Goal: Task Accomplishment & Management: Manage account settings

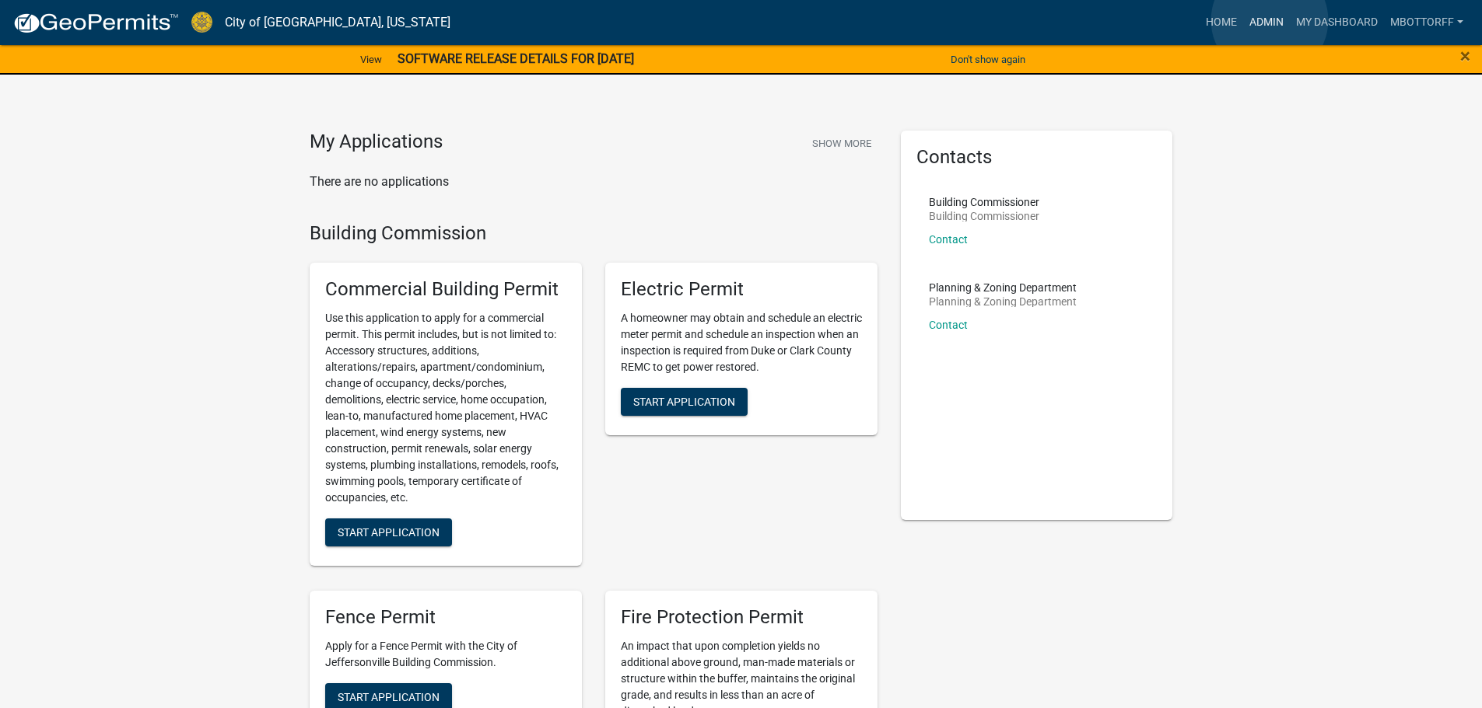
click at [1269, 20] on link "Admin" at bounding box center [1266, 23] width 47 height 30
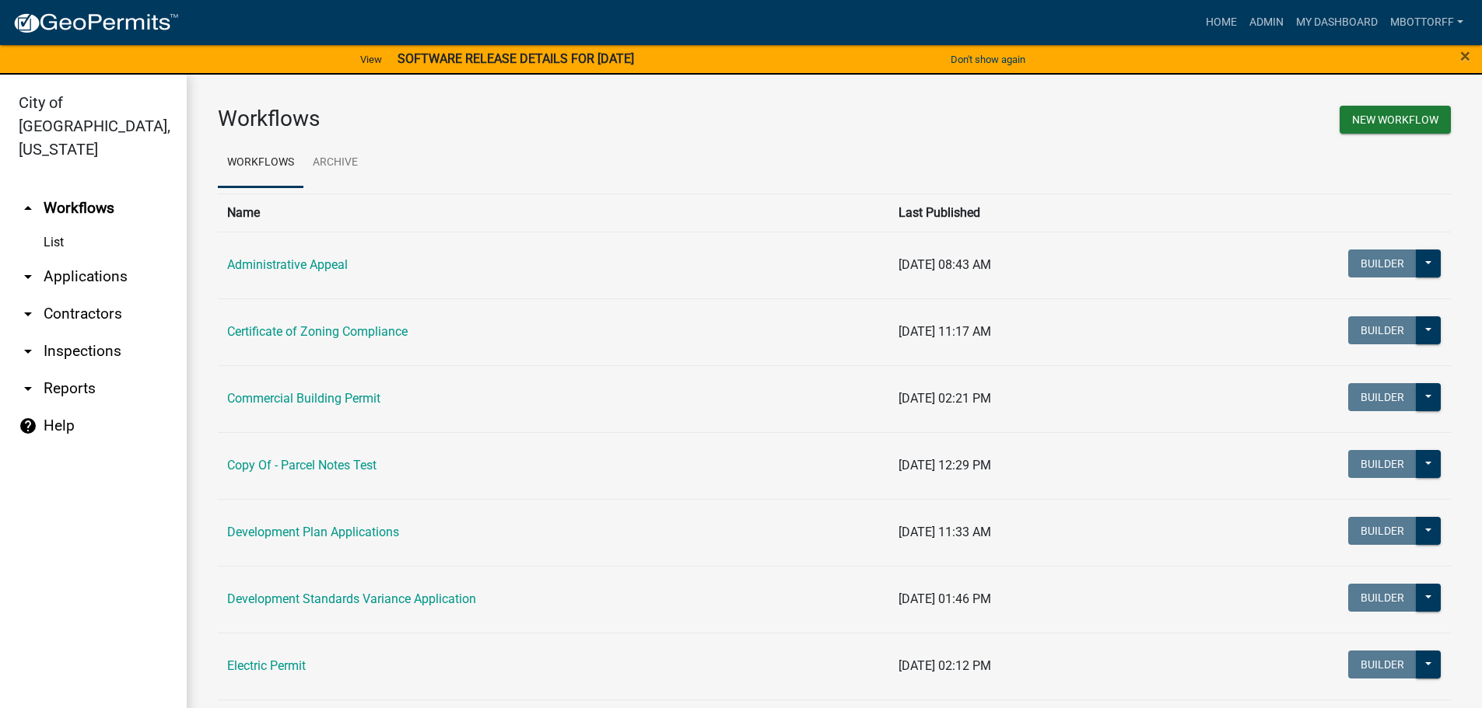
click at [89, 258] on link "arrow_drop_down Applications" at bounding box center [93, 276] width 187 height 37
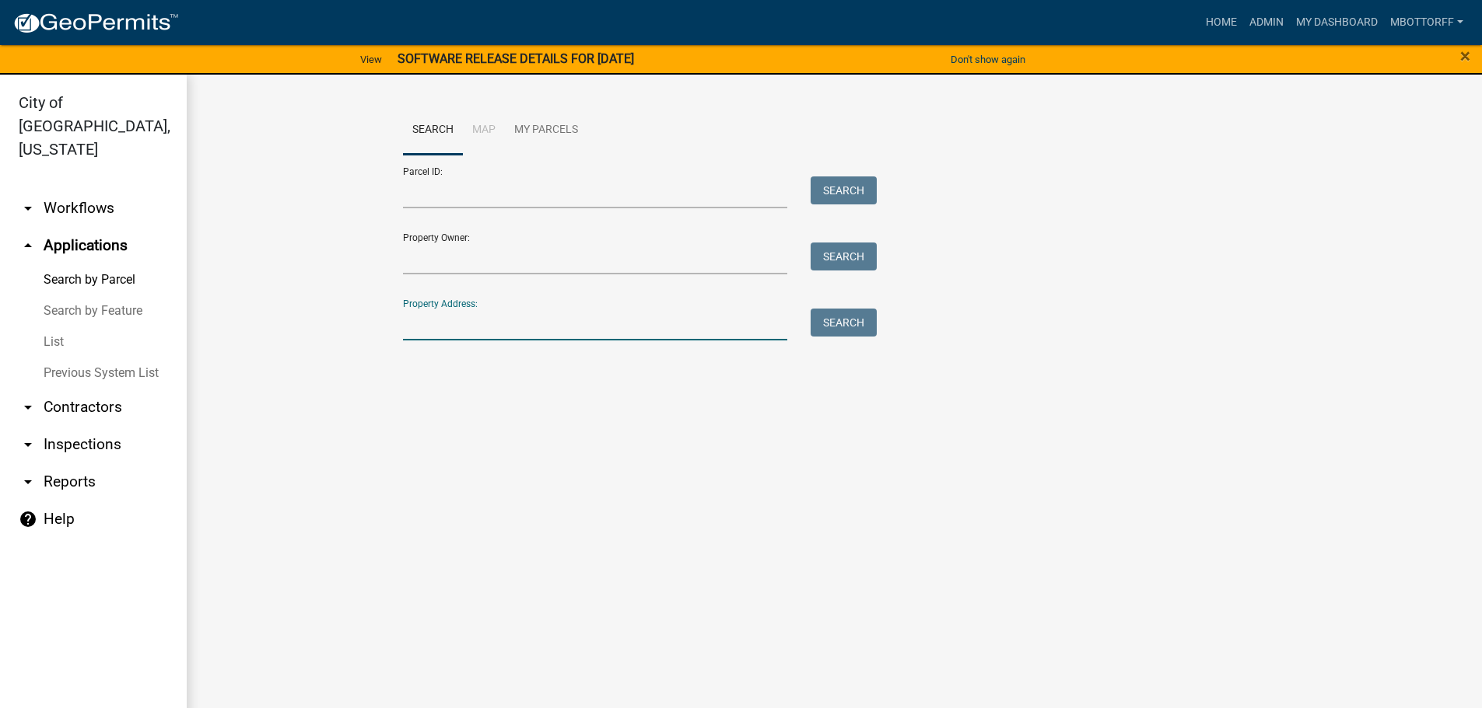
click at [427, 323] on input "Property Address:" at bounding box center [595, 325] width 385 height 32
type input "3500 LAURA DRIVE"
click at [860, 324] on button "Search" at bounding box center [843, 323] width 66 height 28
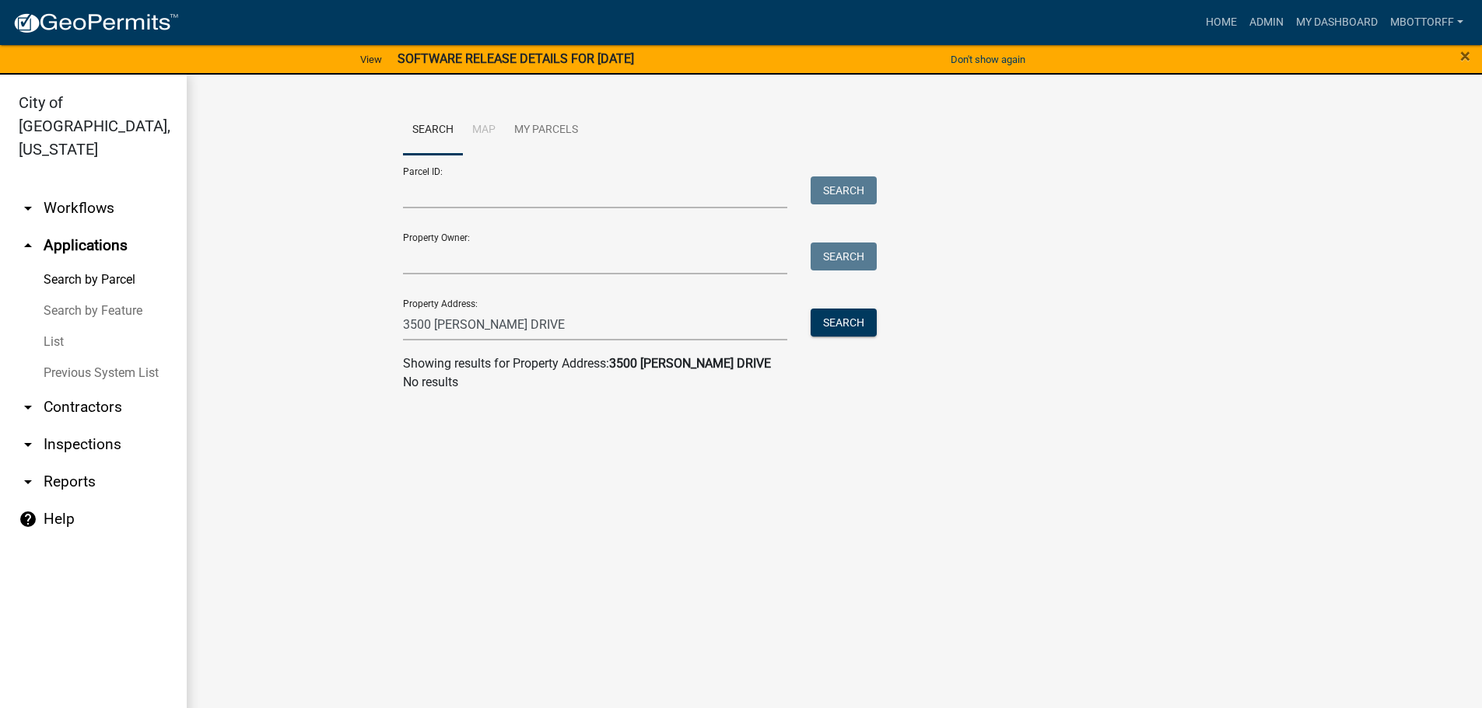
click at [71, 296] on link "Search by Feature" at bounding box center [93, 311] width 187 height 31
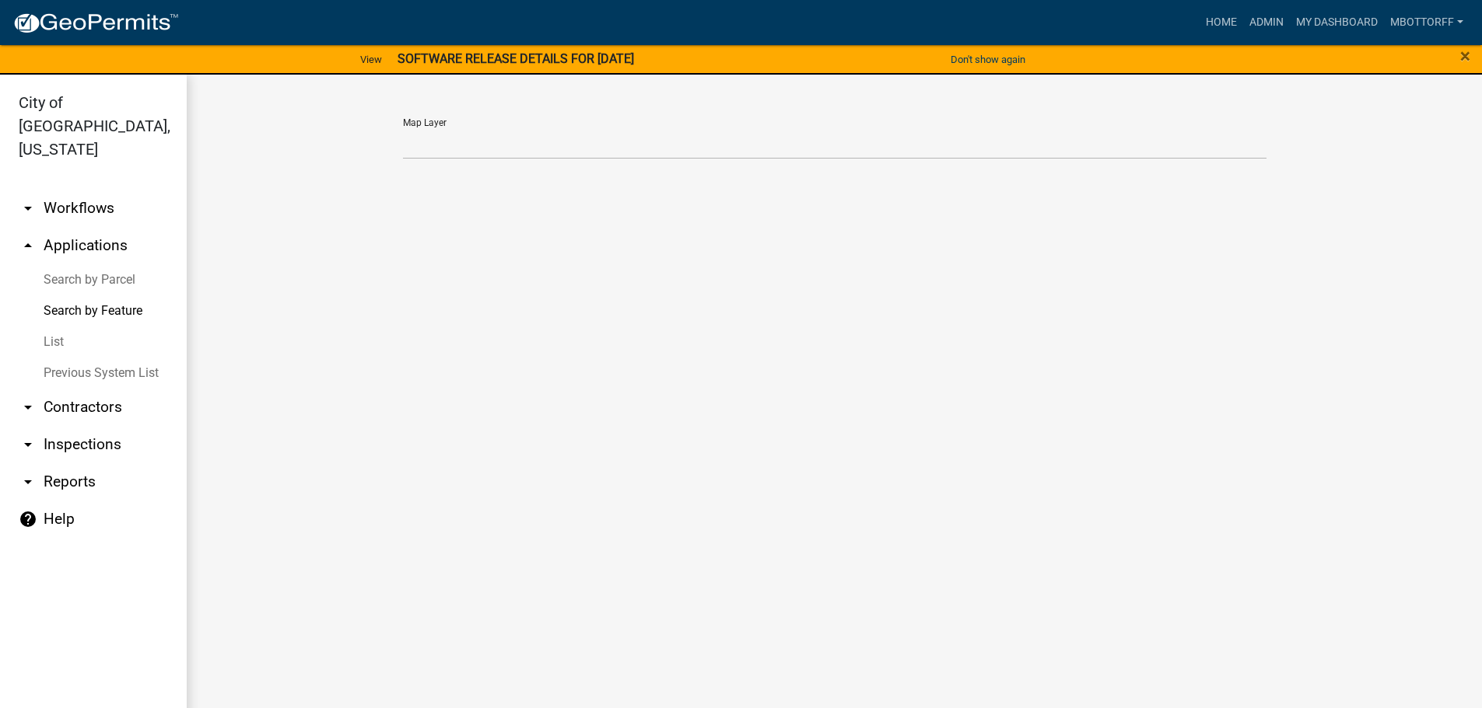
click at [58, 426] on link "arrow_drop_down Inspections" at bounding box center [93, 444] width 187 height 37
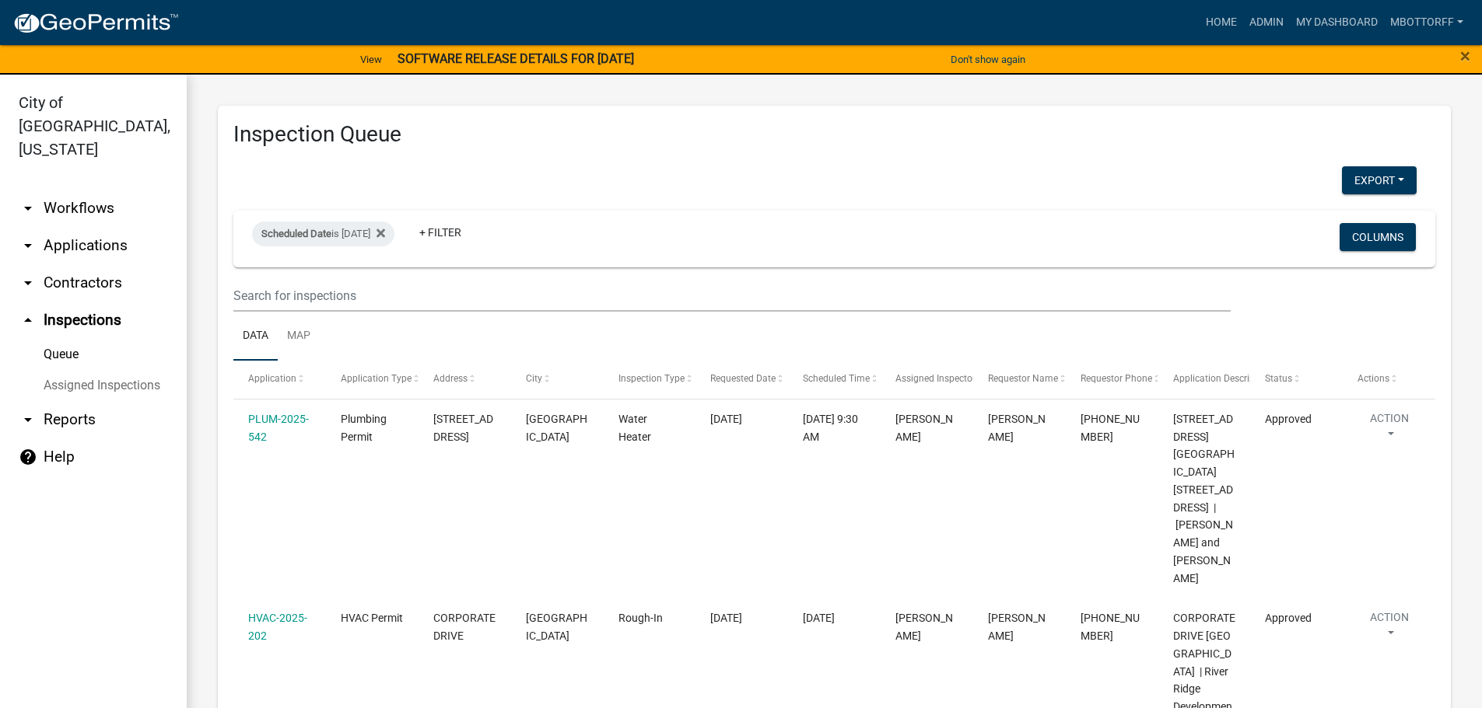
click at [129, 370] on link "Assigned Inspections" at bounding box center [93, 385] width 187 height 31
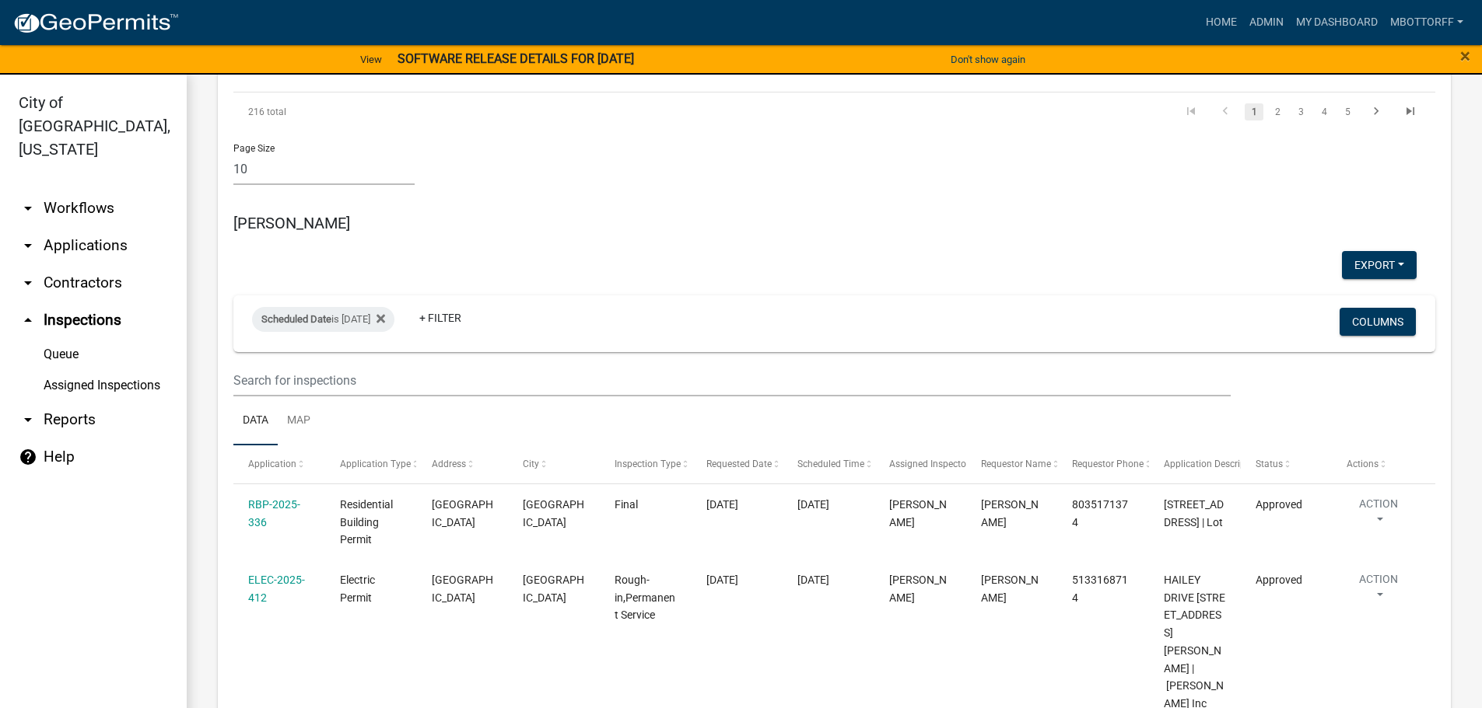
scroll to position [1711, 0]
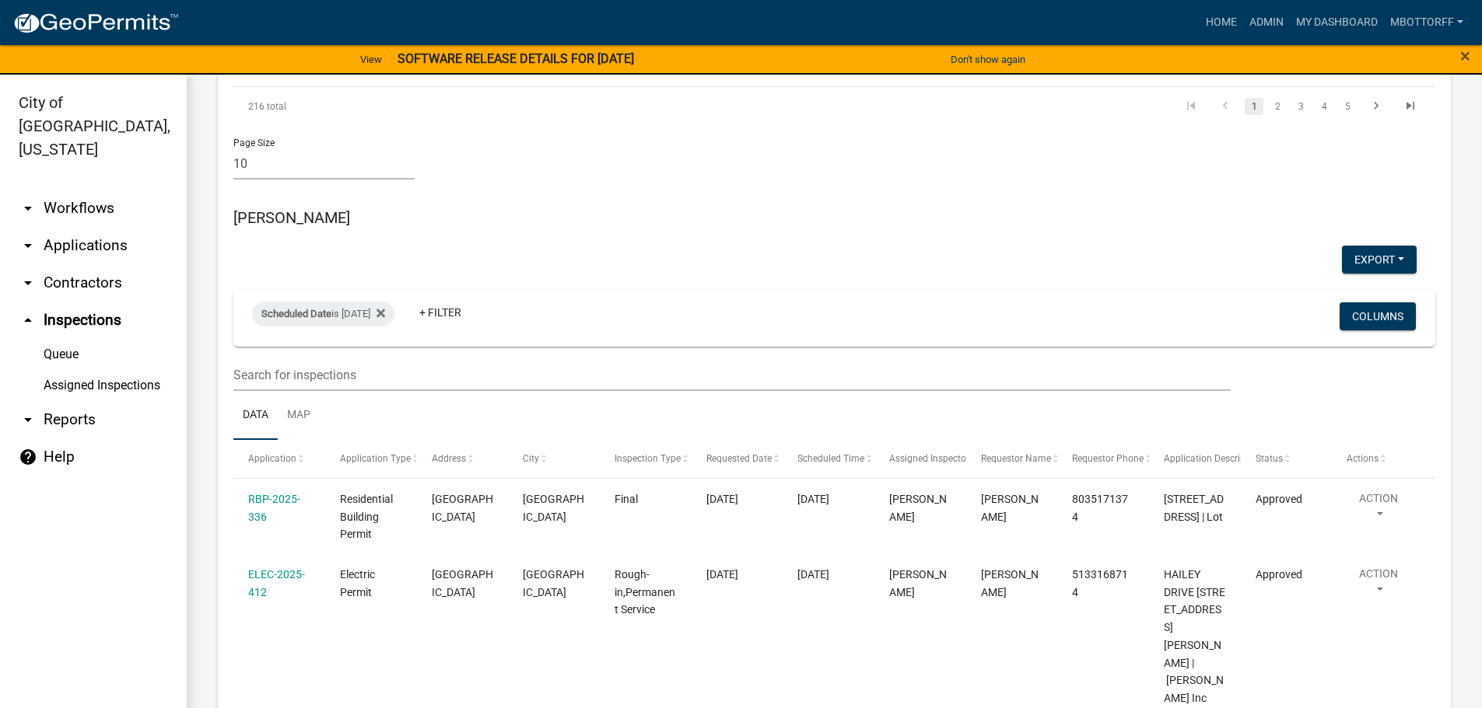
click at [144, 370] on link "Assigned Inspections" at bounding box center [93, 385] width 187 height 31
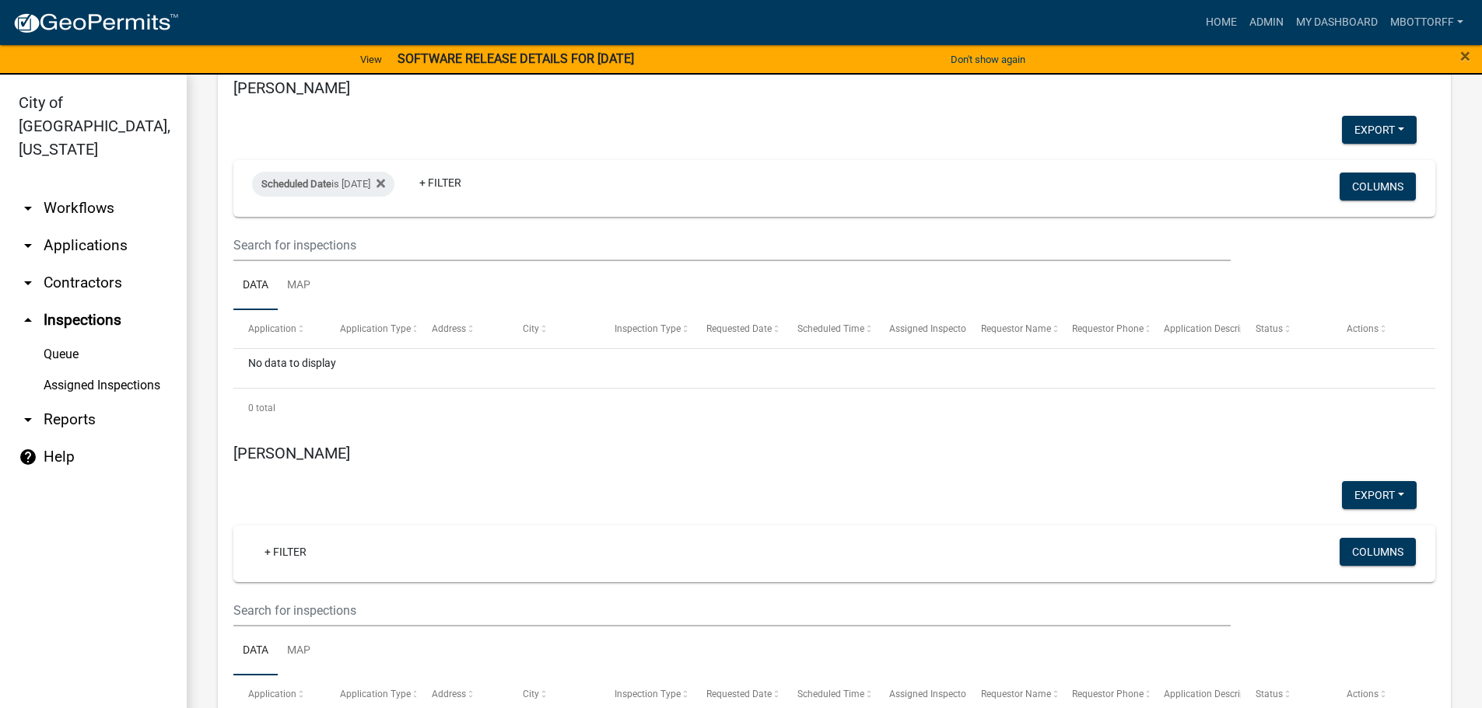
scroll to position [3889, 0]
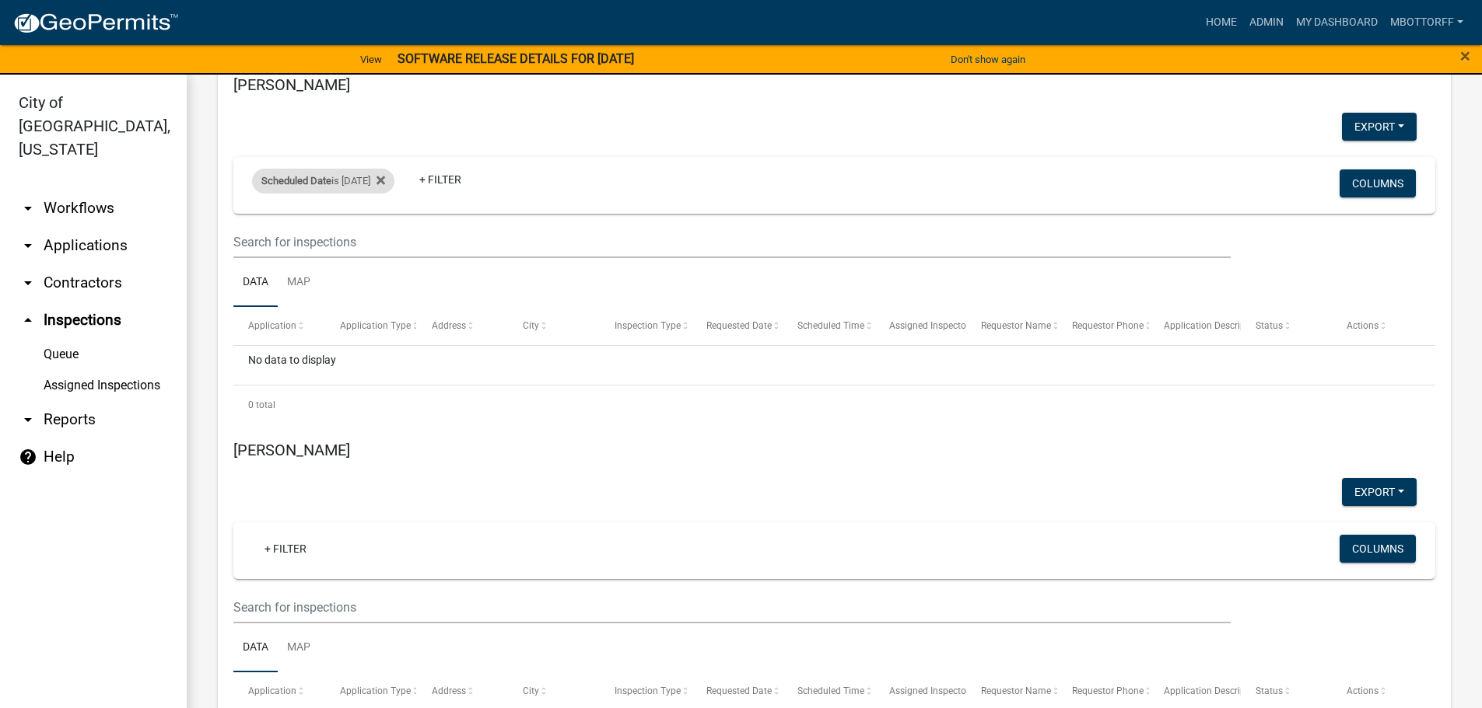
click at [366, 169] on div "Scheduled Date is 10/06/2025" at bounding box center [323, 181] width 142 height 25
click at [391, 225] on div "is 2025-10-06 range Done" at bounding box center [337, 237] width 128 height 109
click at [387, 222] on input "2025-10-06" at bounding box center [336, 221] width 109 height 32
type input "2025-10-02"
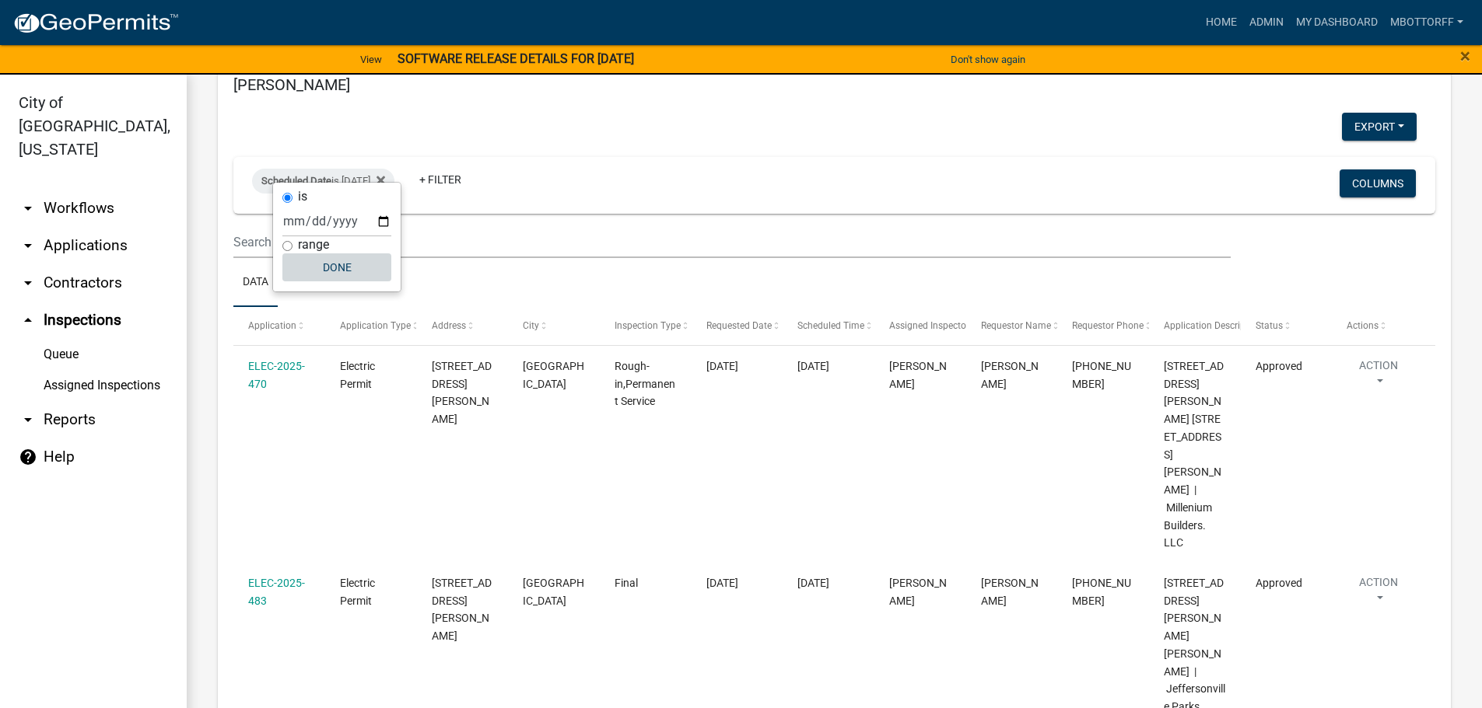
click at [351, 271] on button "Done" at bounding box center [336, 268] width 109 height 28
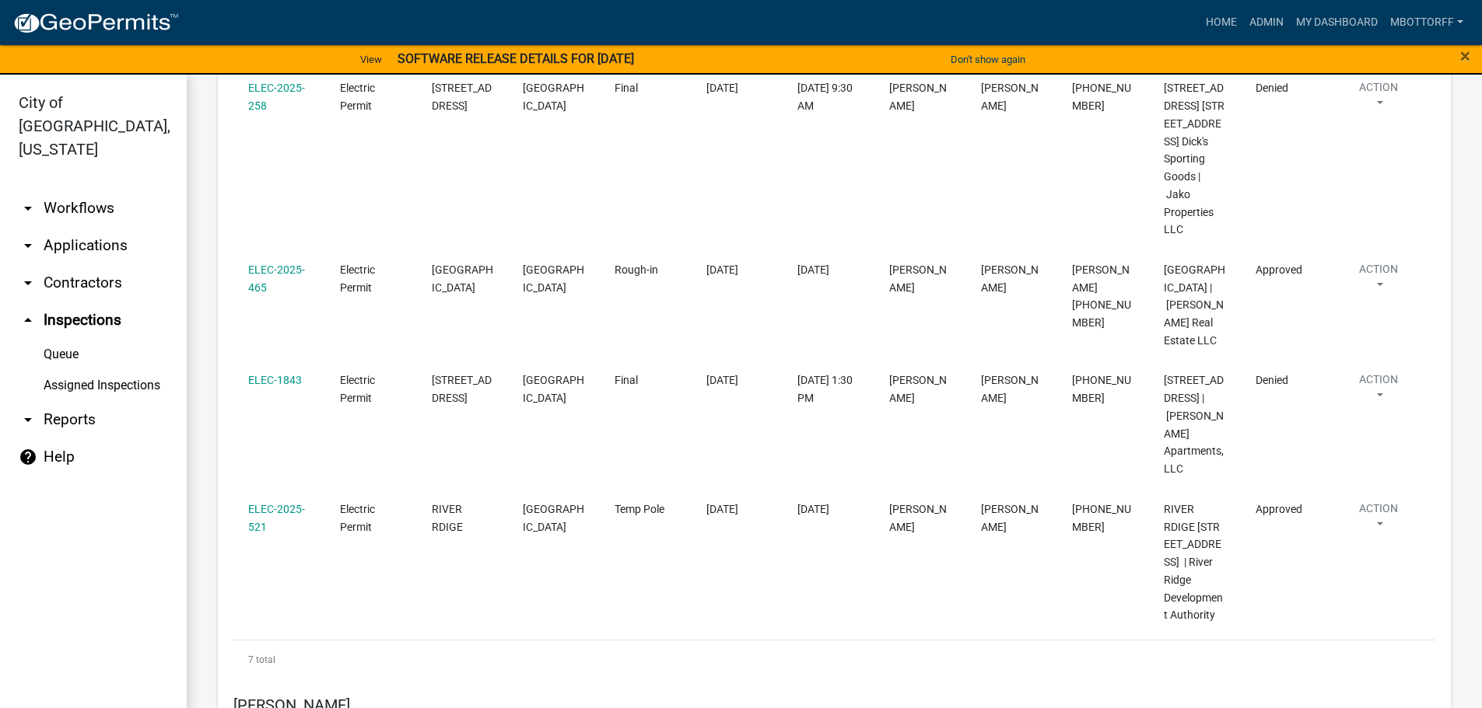
scroll to position [4744, 0]
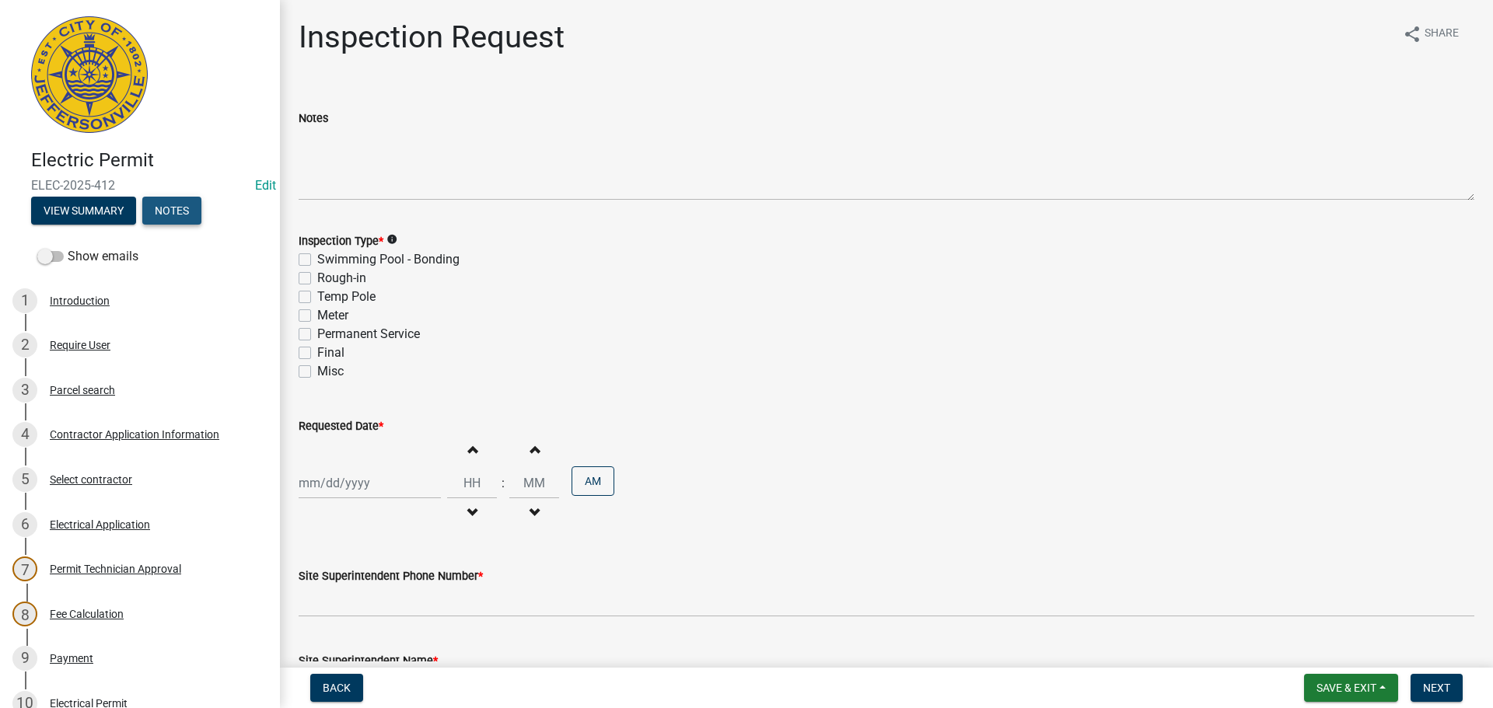
click at [177, 212] on button "Notes" at bounding box center [171, 211] width 59 height 28
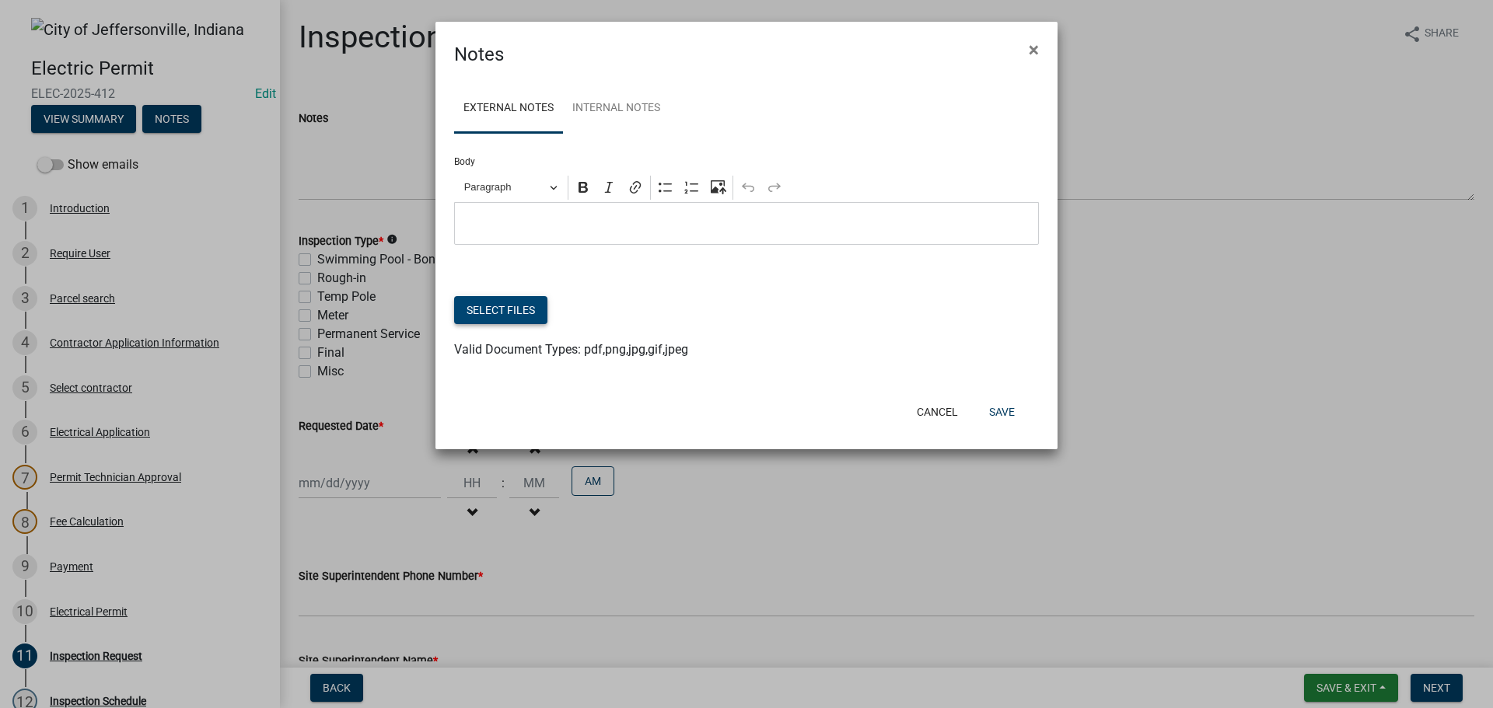
click at [487, 306] on button "Select files" at bounding box center [500, 310] width 93 height 28
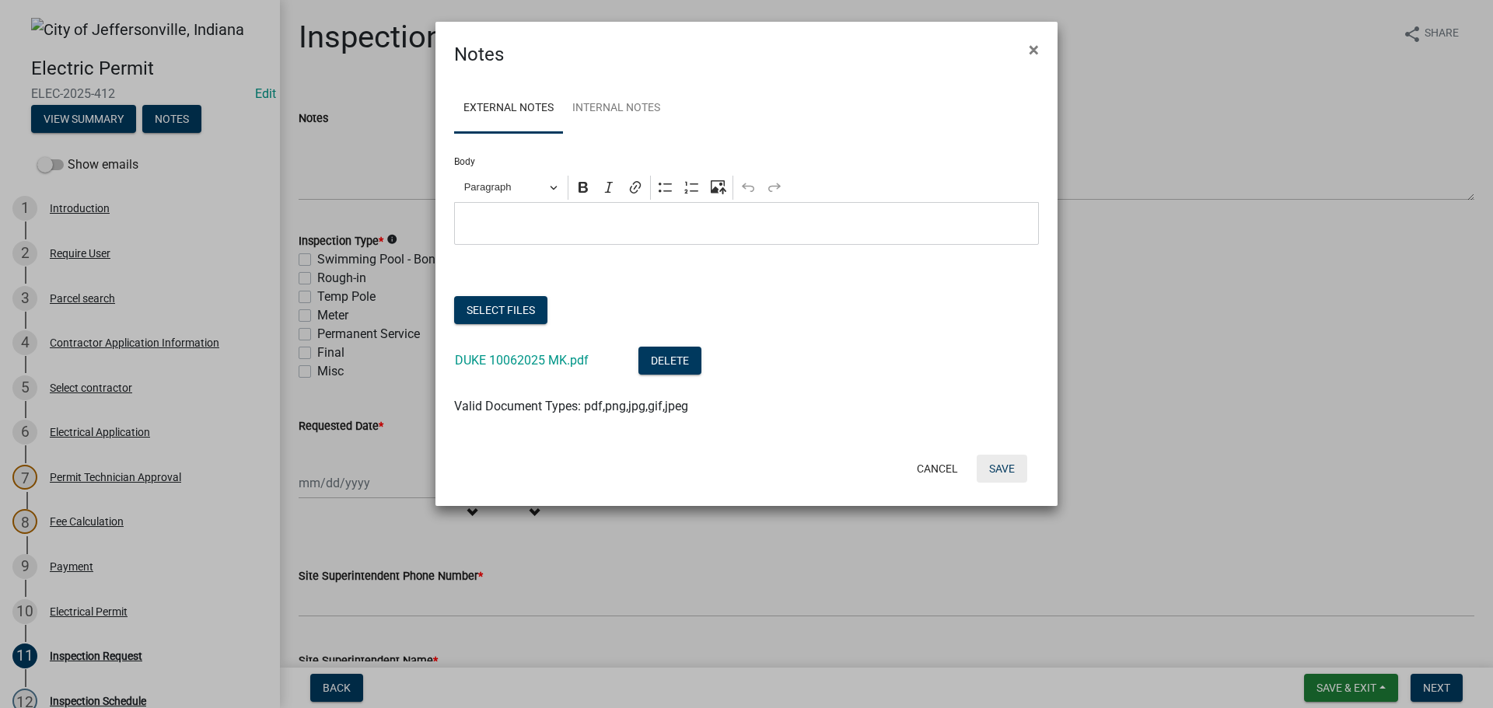
click at [995, 467] on button "Save" at bounding box center [1002, 469] width 51 height 28
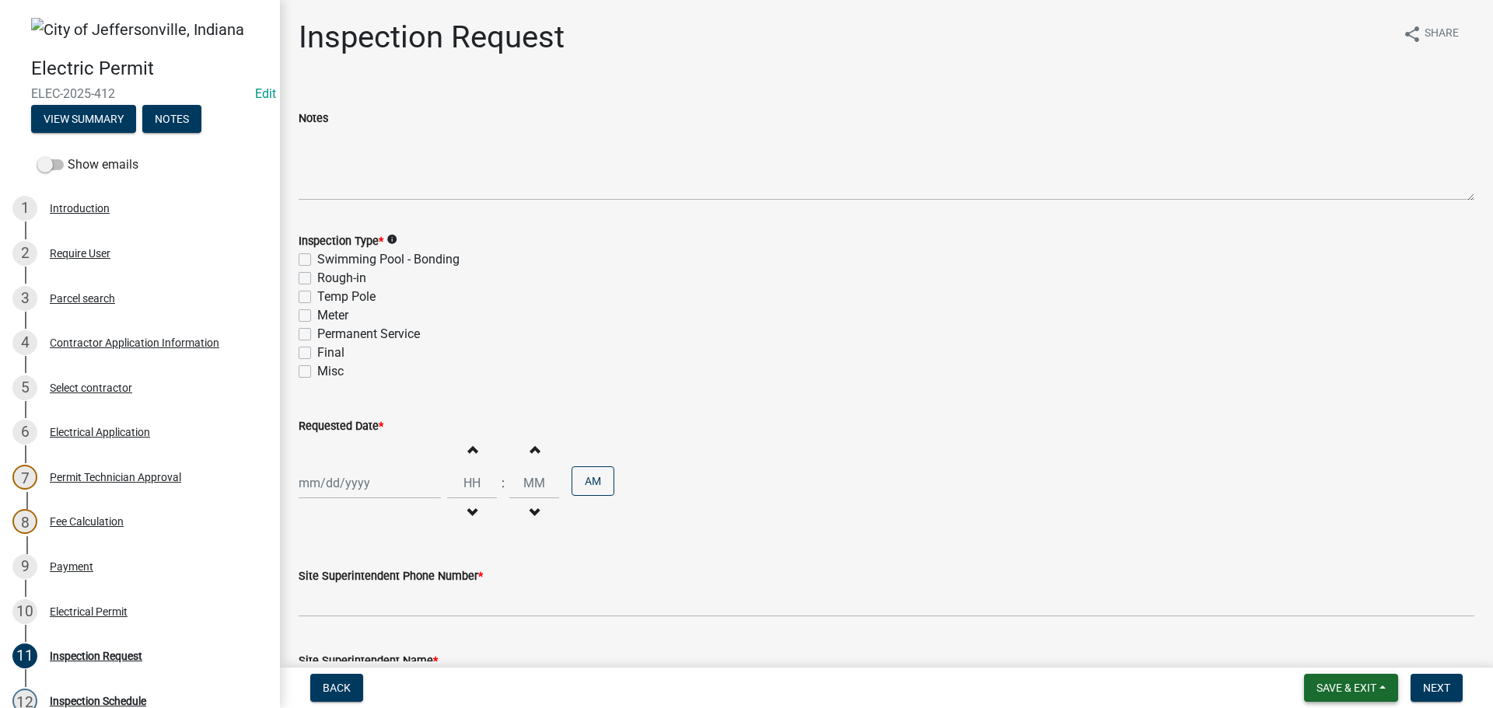
click at [1352, 690] on span "Save & Exit" at bounding box center [1347, 688] width 60 height 12
click at [1311, 649] on button "Save & Exit" at bounding box center [1336, 647] width 124 height 37
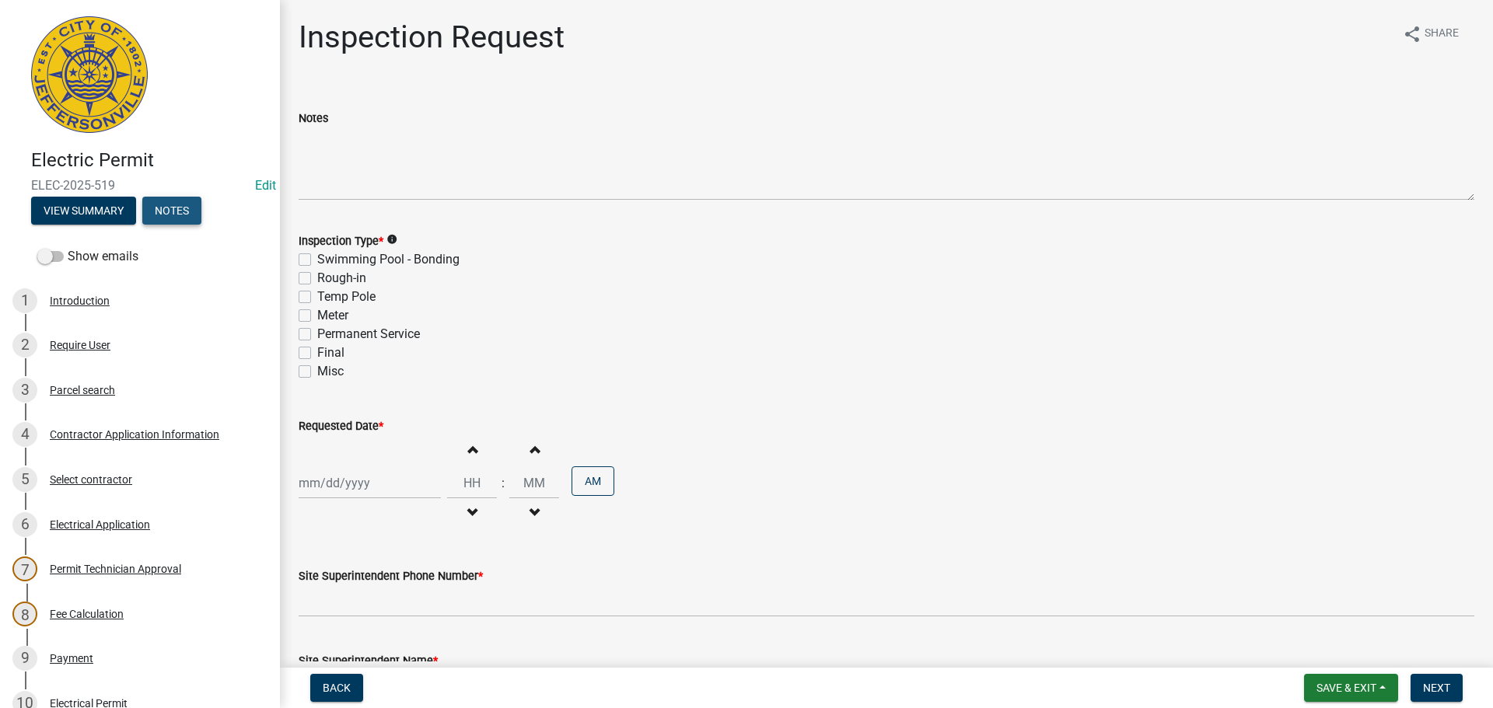
click at [175, 206] on button "Notes" at bounding box center [171, 211] width 59 height 28
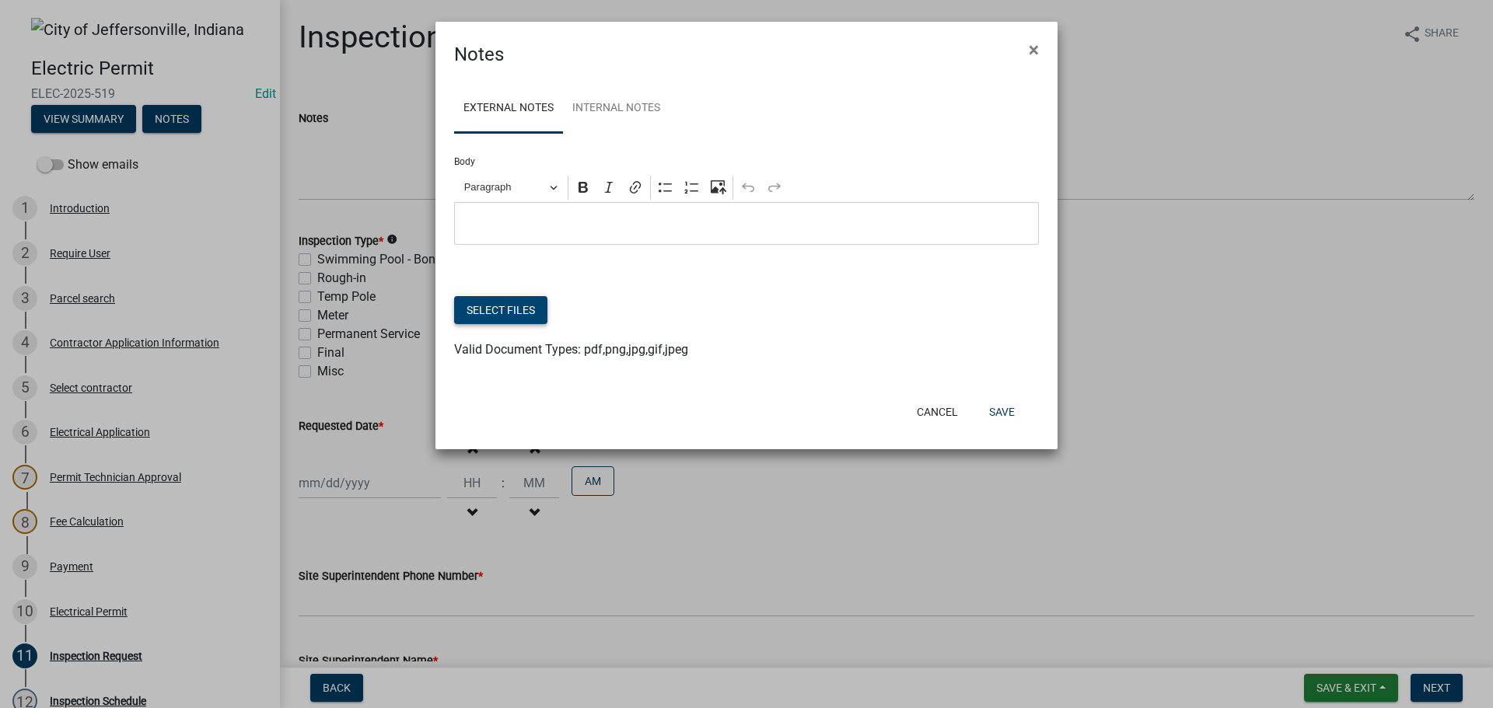
click at [473, 311] on button "Select files" at bounding box center [500, 310] width 93 height 28
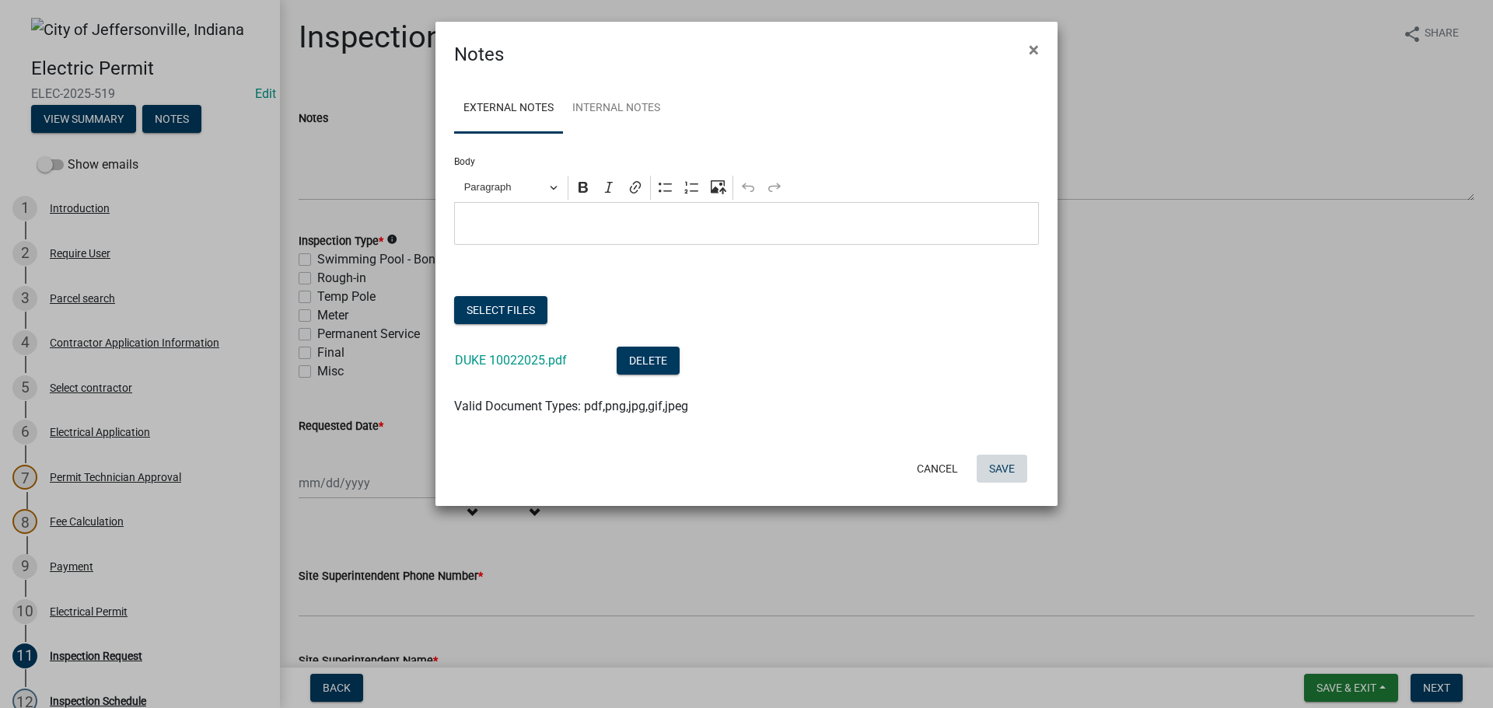
click at [1002, 471] on button "Save" at bounding box center [1002, 469] width 51 height 28
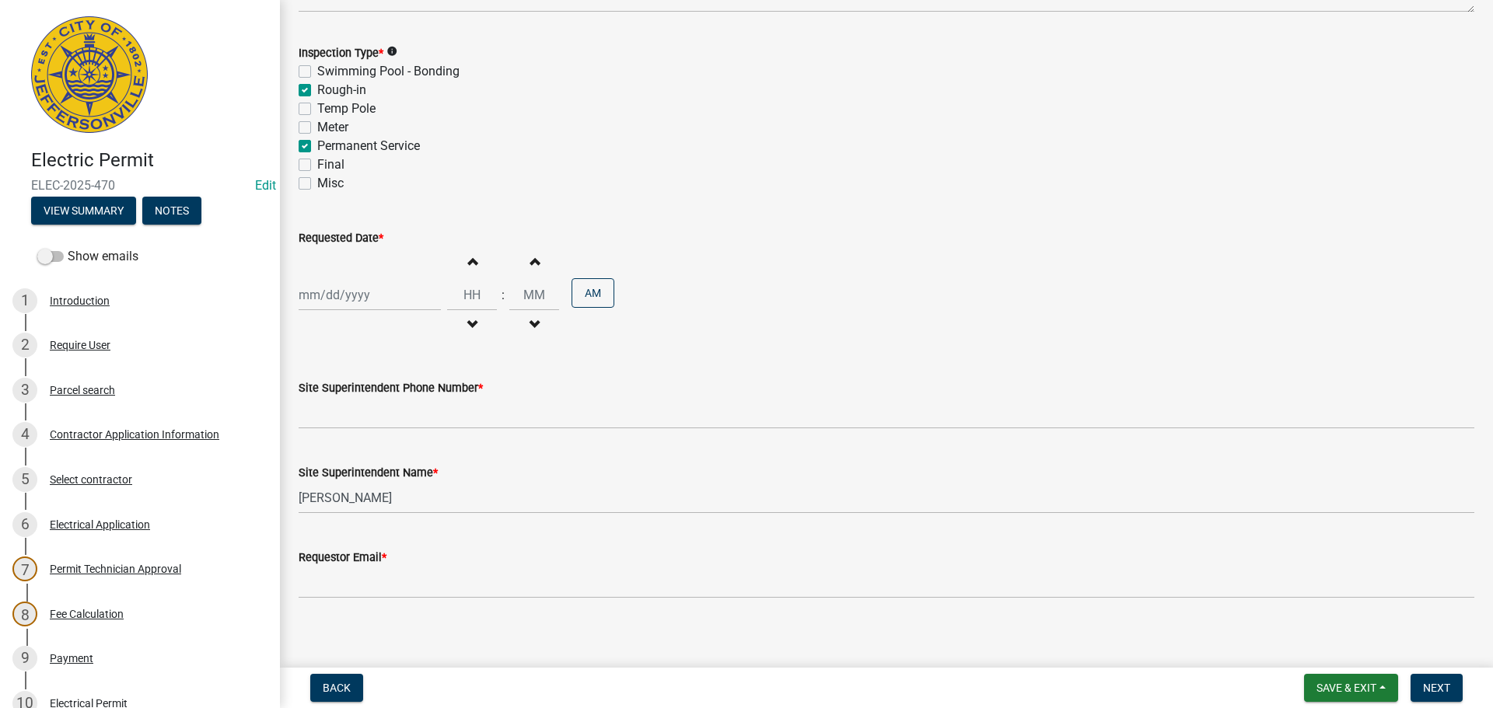
scroll to position [198, 0]
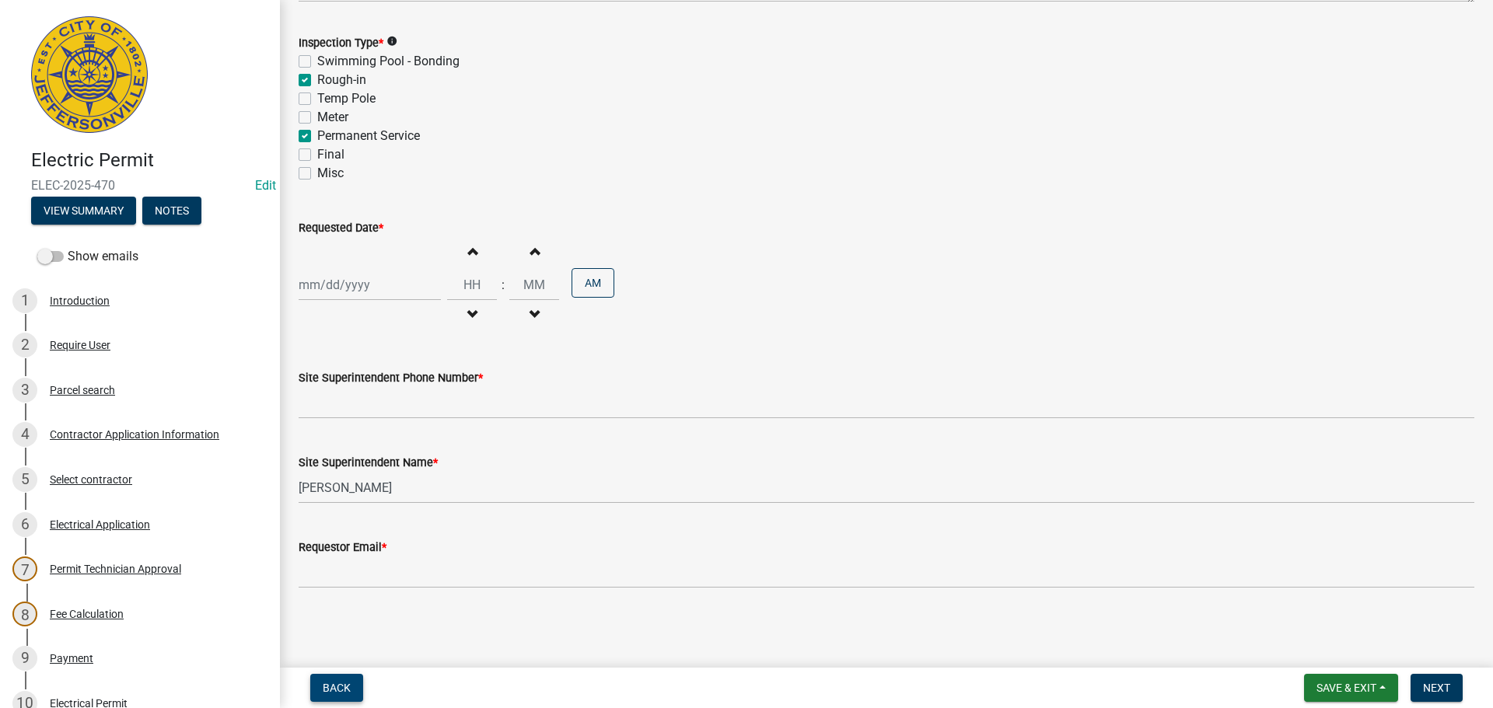
click at [352, 686] on button "Back" at bounding box center [336, 688] width 53 height 28
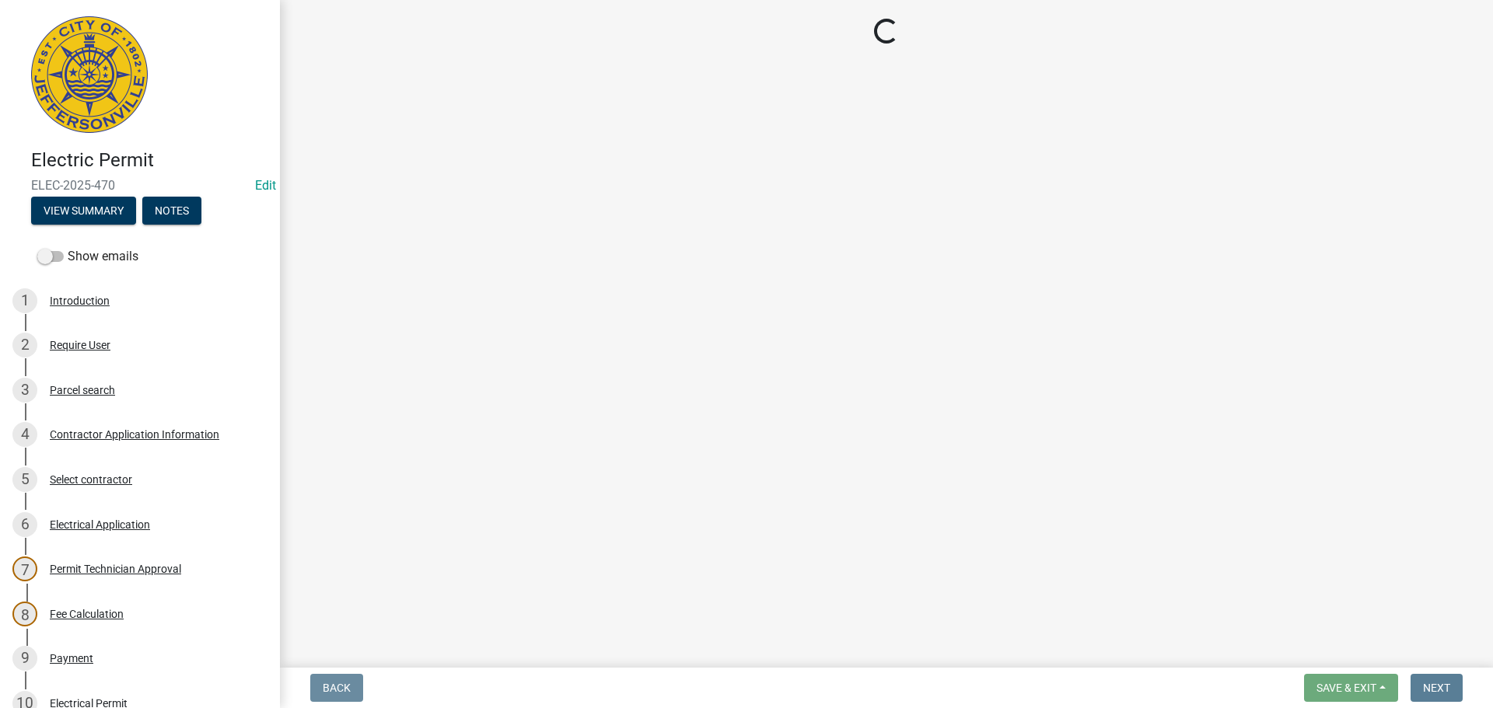
scroll to position [0, 0]
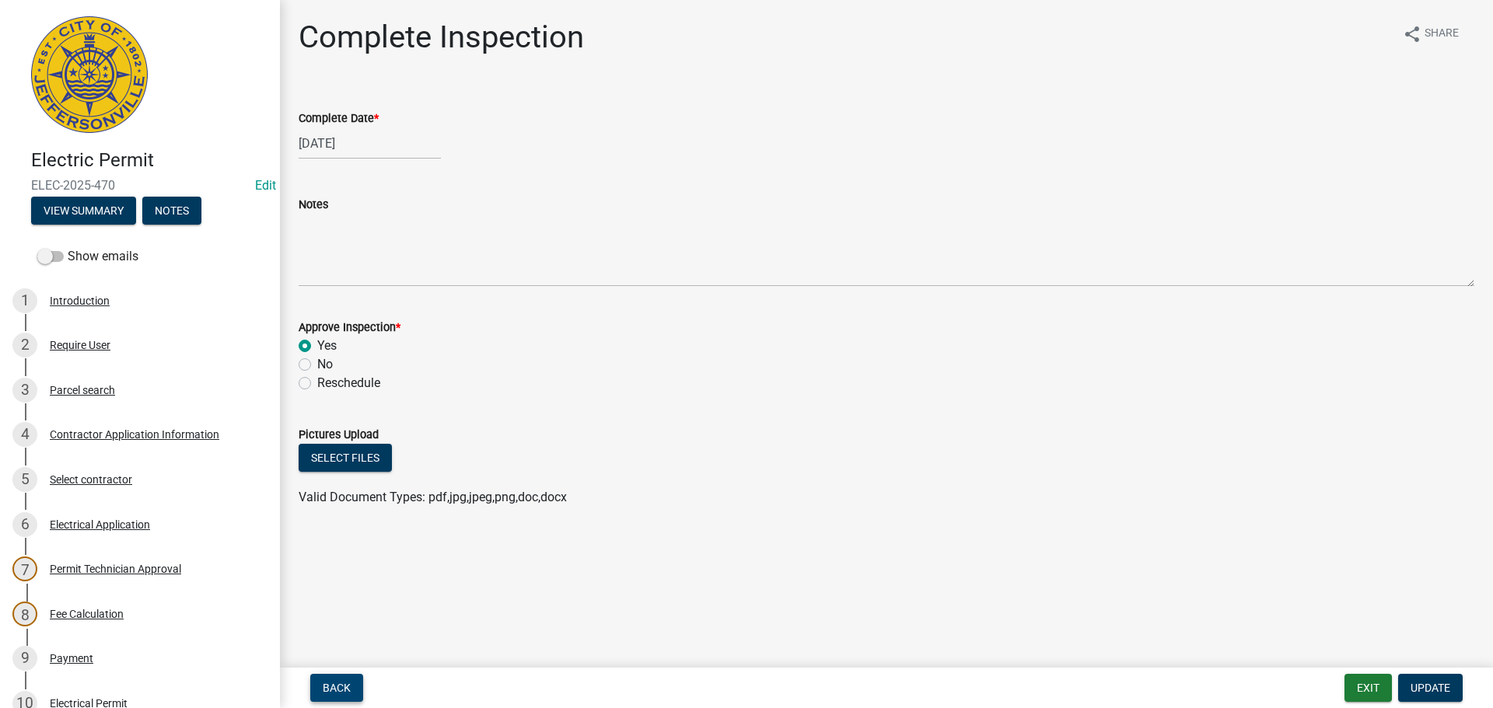
click at [328, 686] on span "Back" at bounding box center [337, 688] width 28 height 12
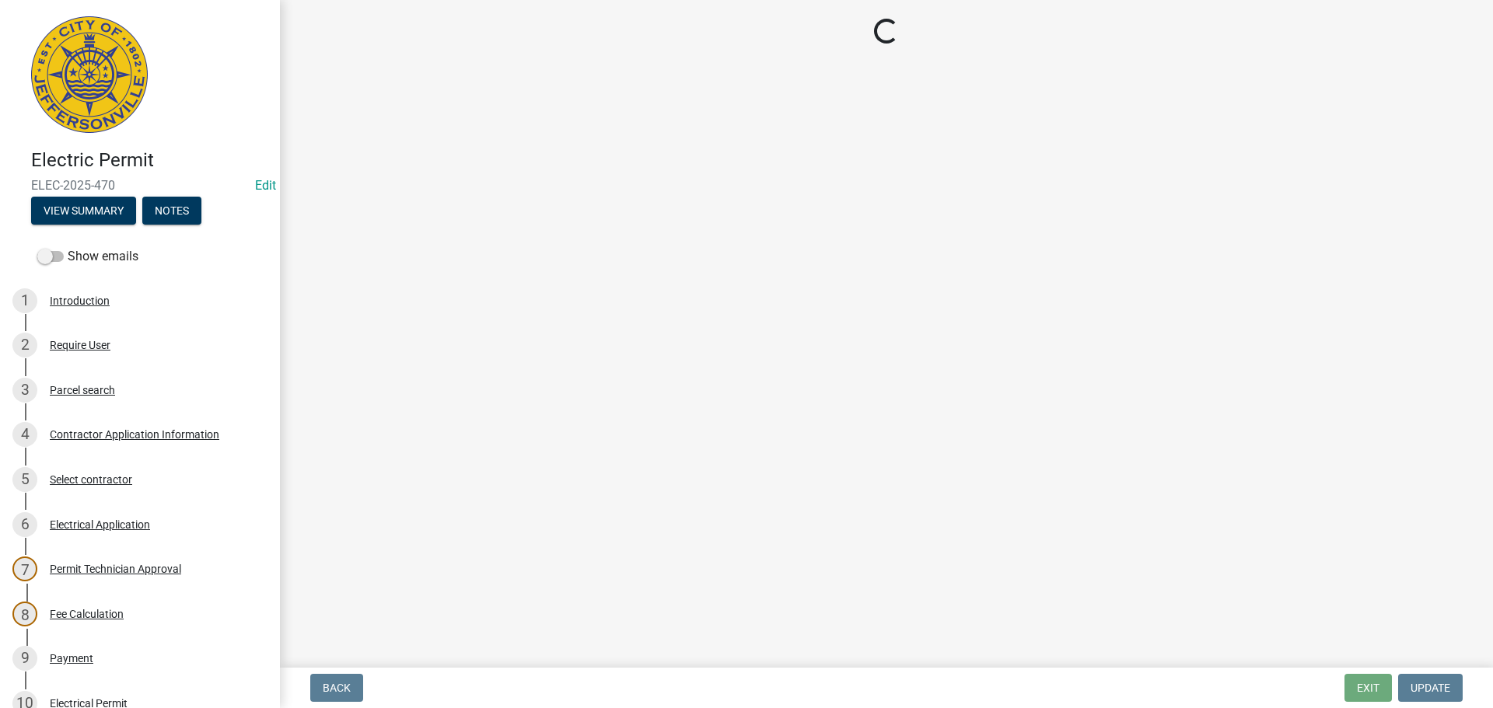
select select "36a8b8f0-2ef8-43e9-ae06-718f51af8d36"
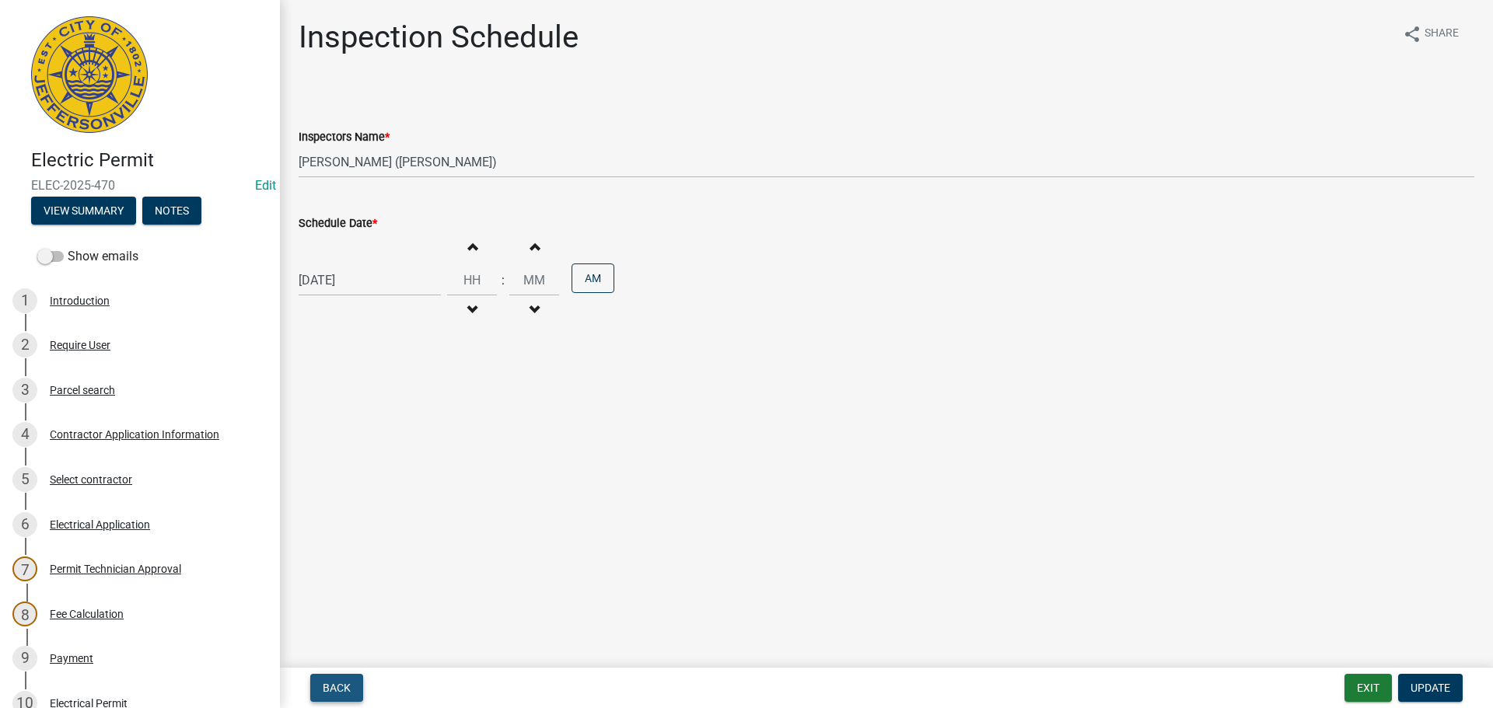
click at [328, 686] on span "Back" at bounding box center [337, 688] width 28 height 12
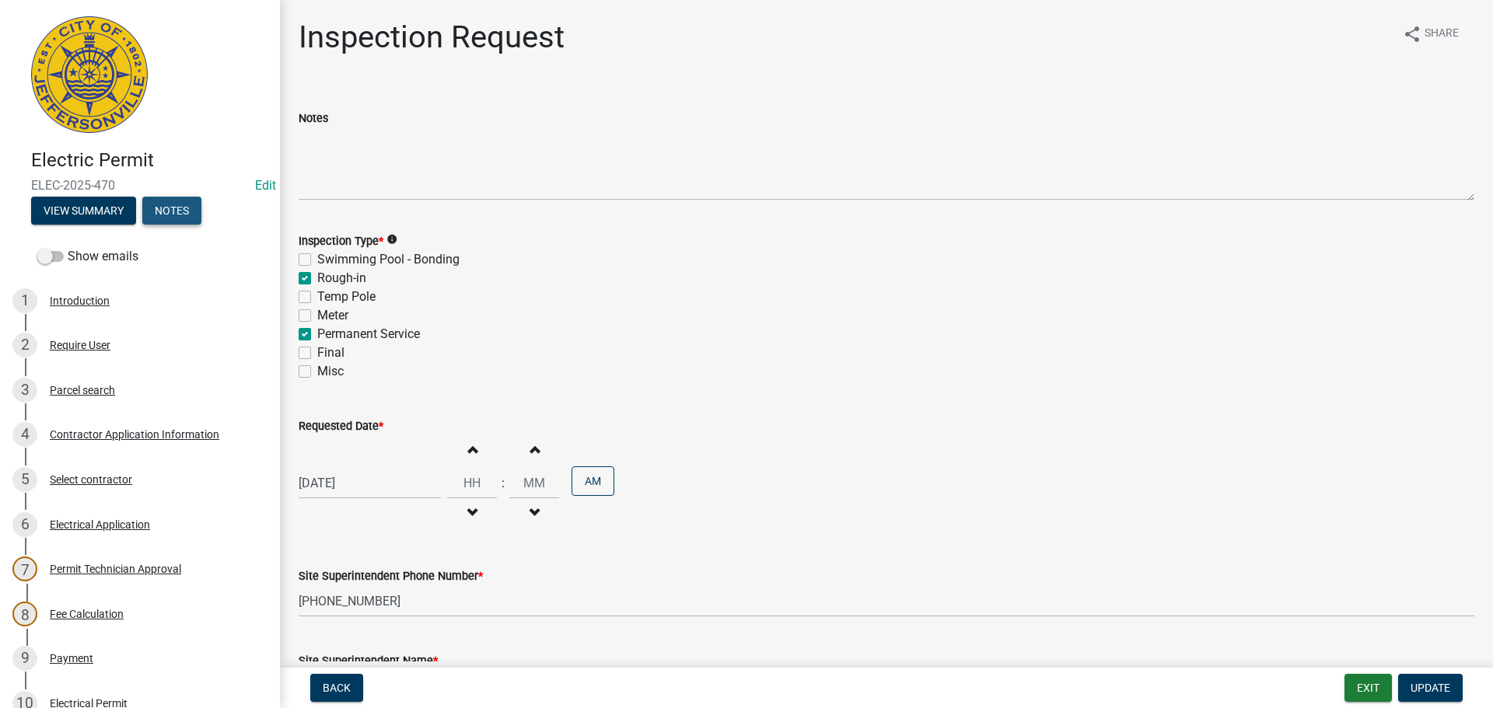
click at [178, 203] on button "Notes" at bounding box center [171, 211] width 59 height 28
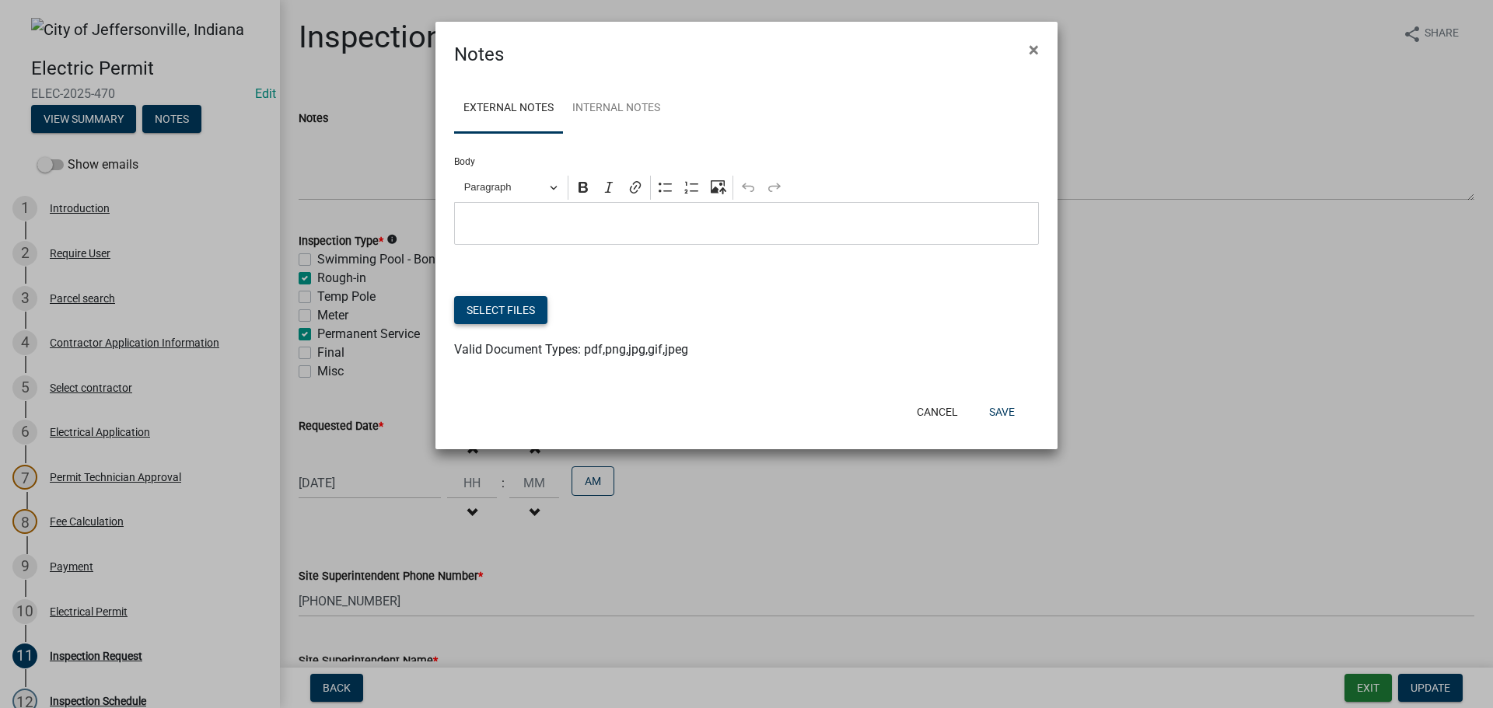
click at [495, 313] on button "Select files" at bounding box center [500, 310] width 93 height 28
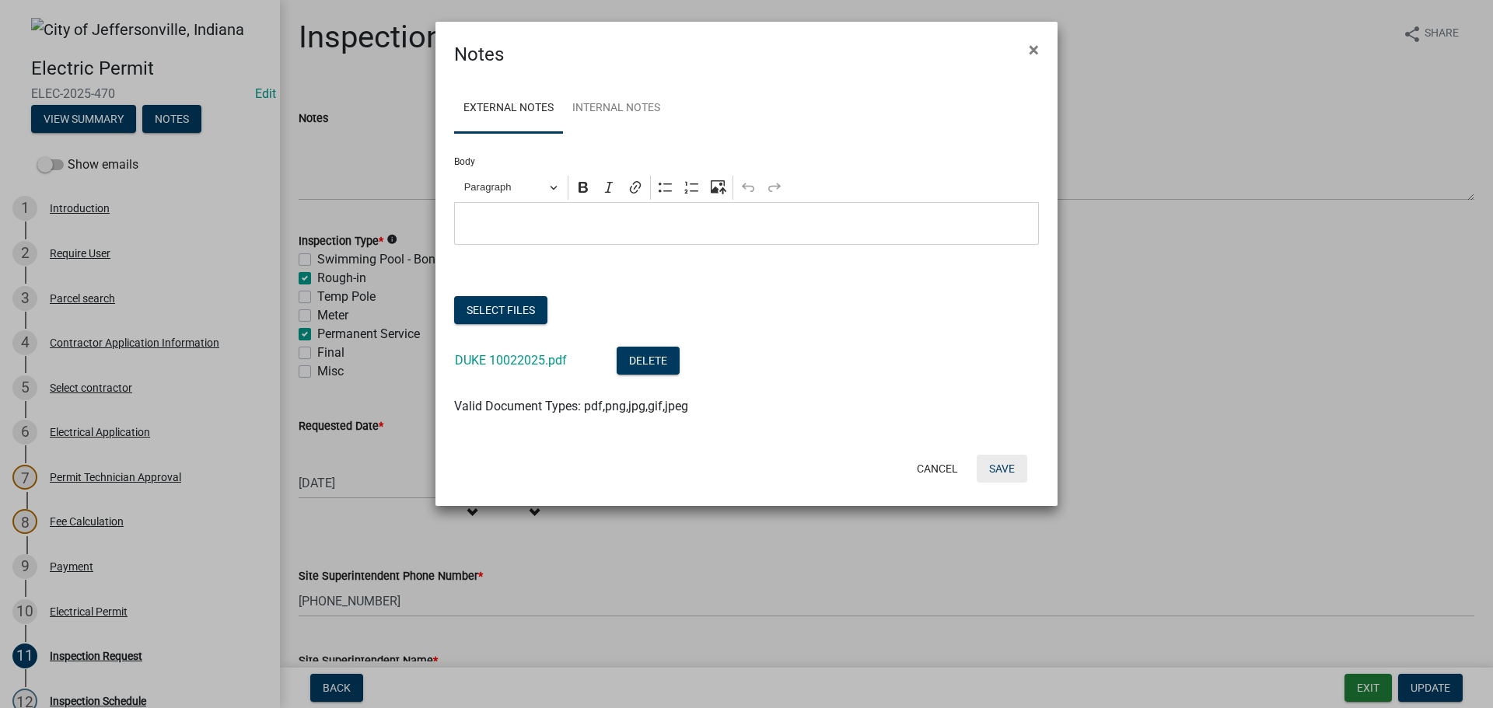
click at [1007, 471] on button "Save" at bounding box center [1002, 469] width 51 height 28
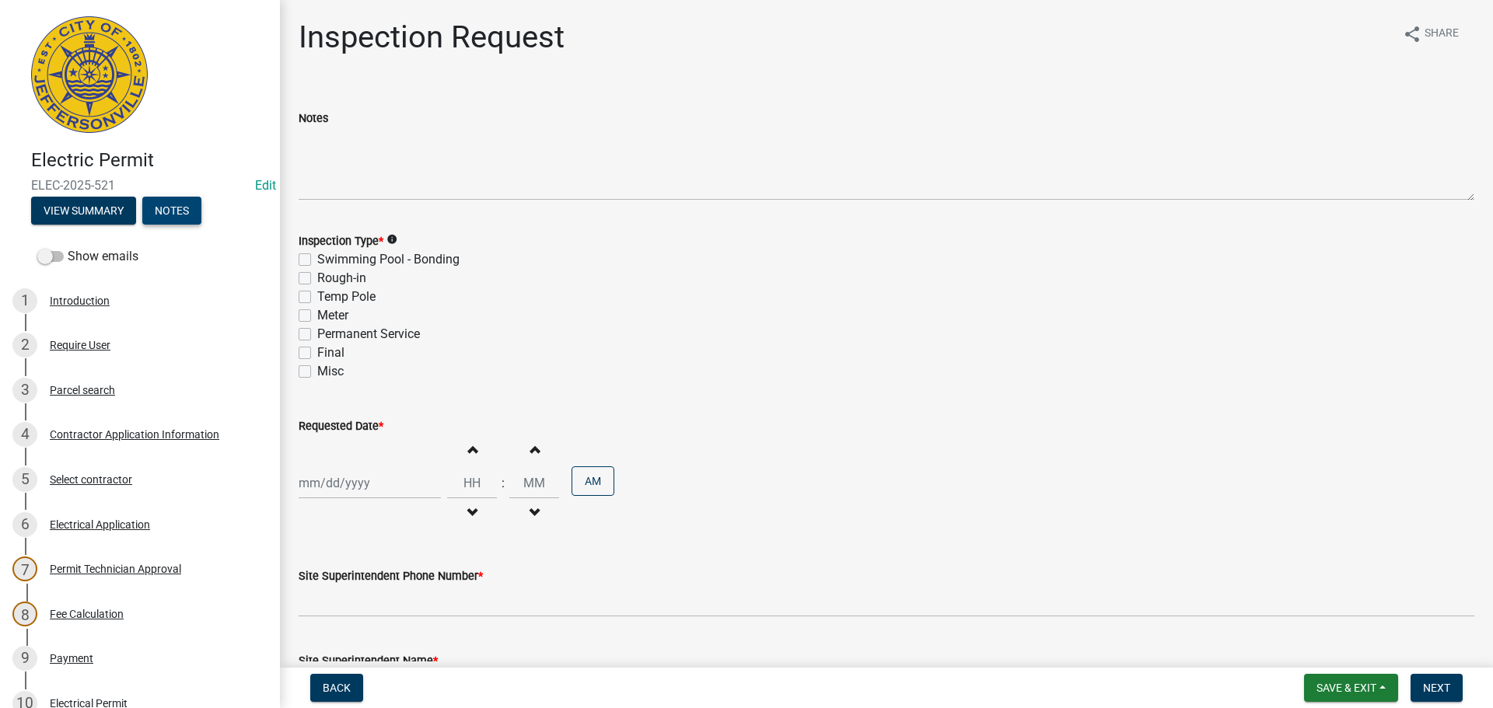
click at [178, 208] on button "Notes" at bounding box center [171, 211] width 59 height 28
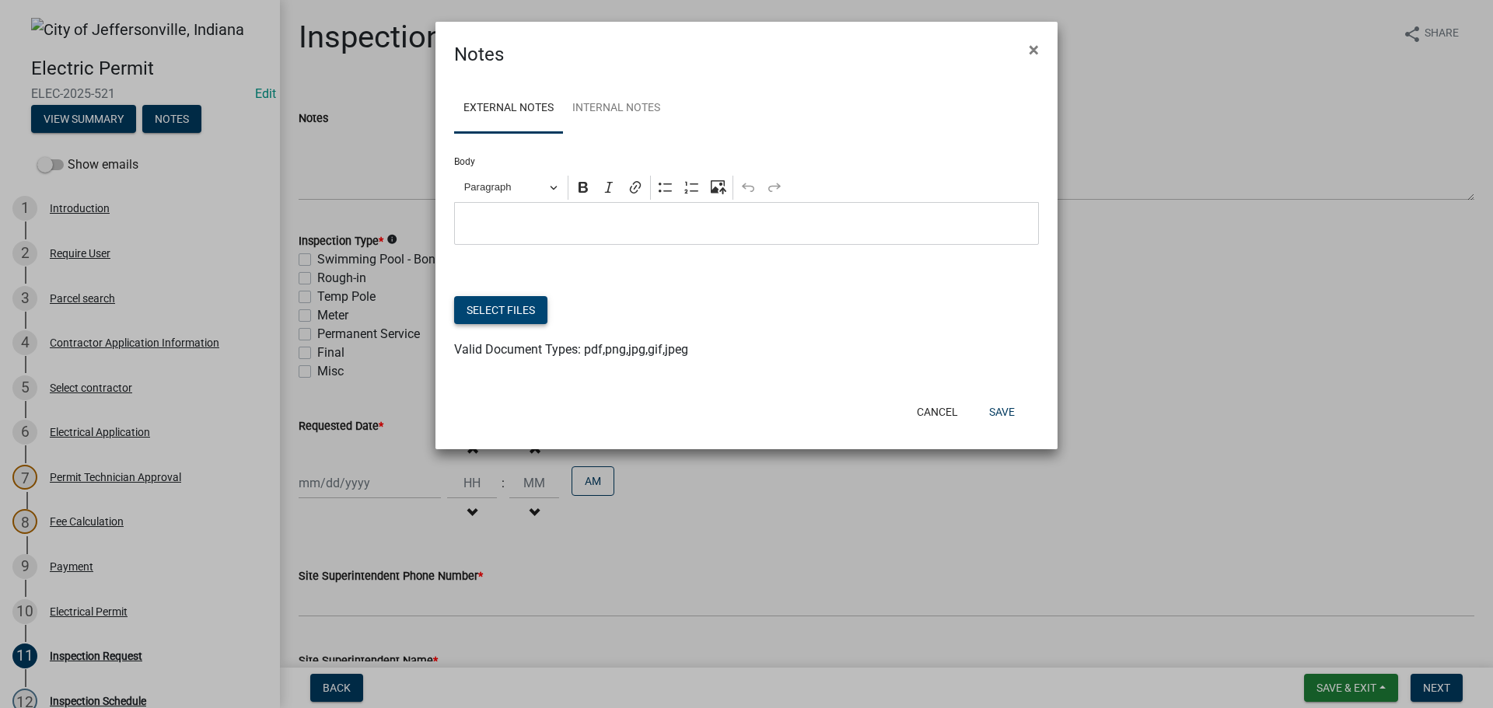
click at [498, 306] on button "Select files" at bounding box center [500, 310] width 93 height 28
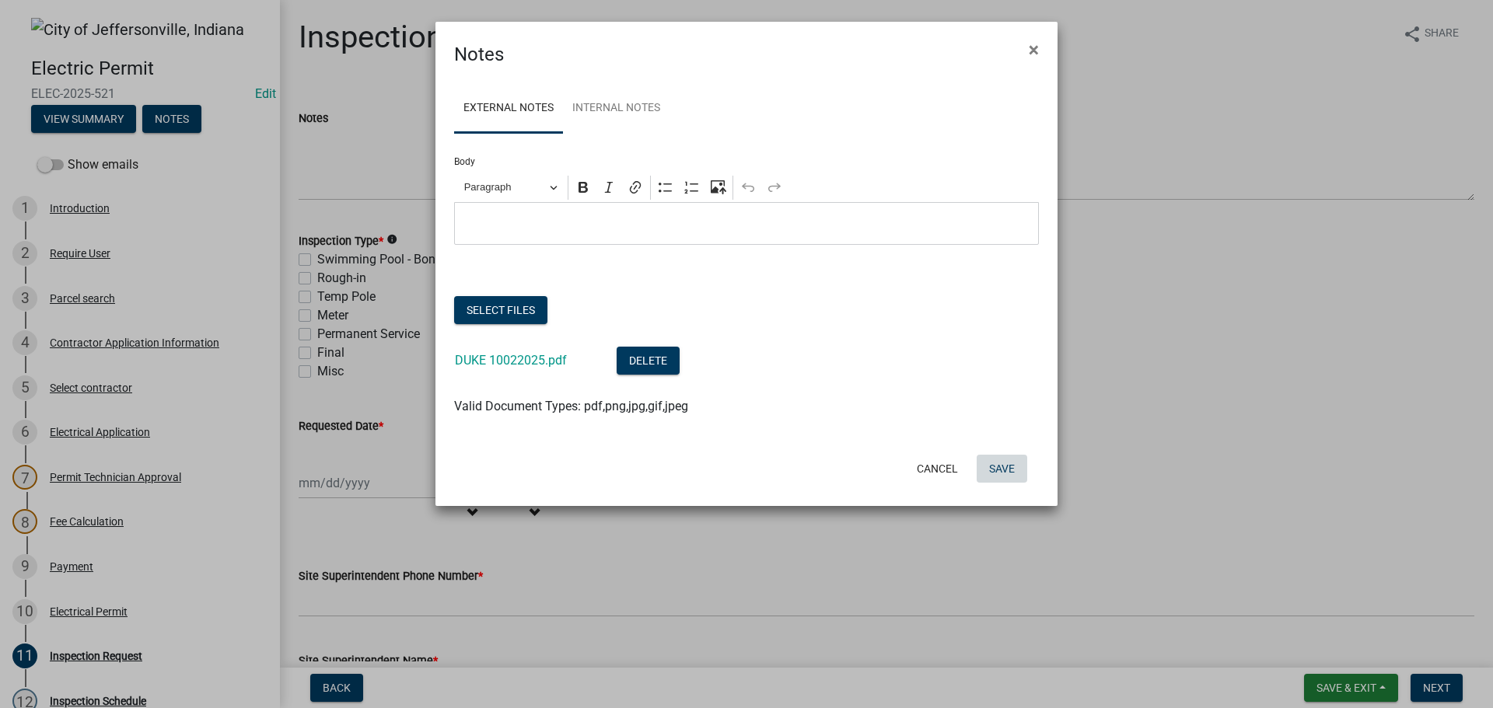
click at [1002, 466] on button "Save" at bounding box center [1002, 469] width 51 height 28
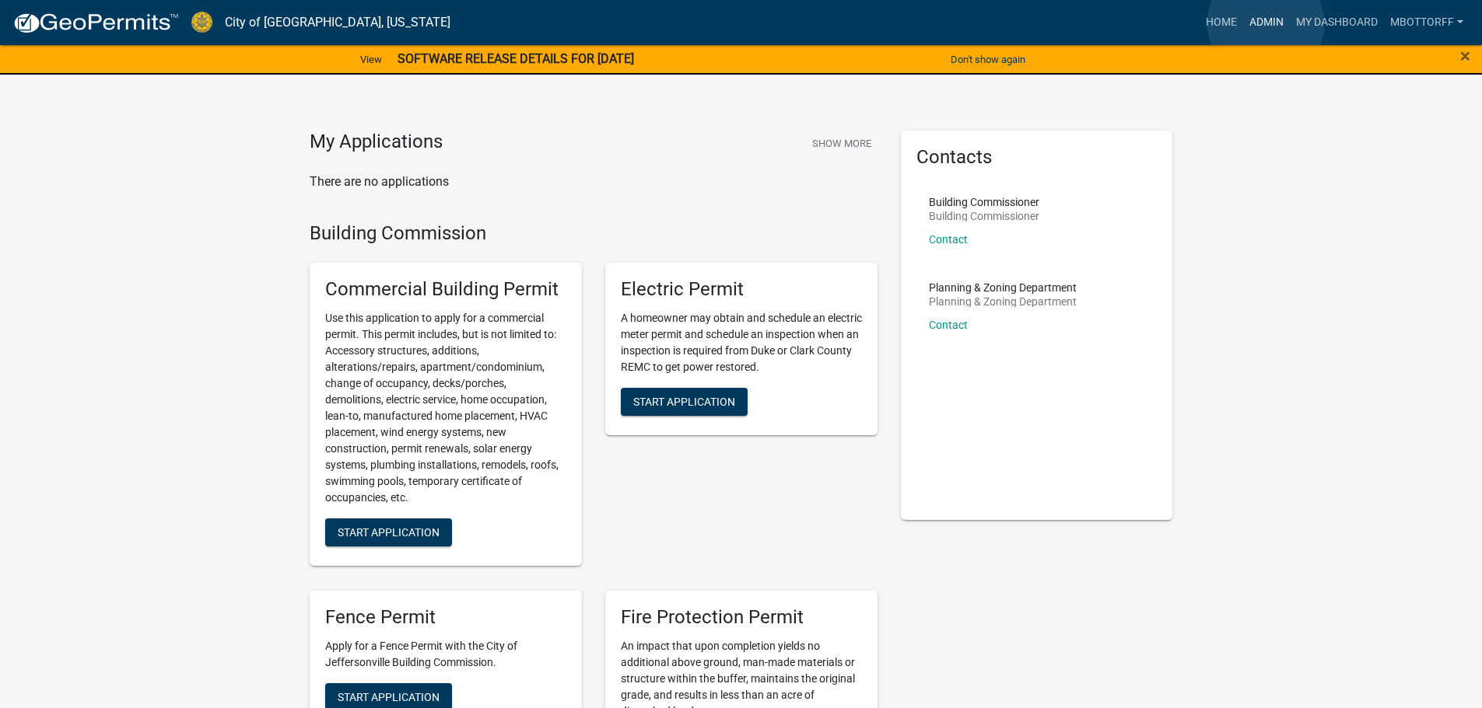
click at [1265, 23] on link "Admin" at bounding box center [1266, 23] width 47 height 30
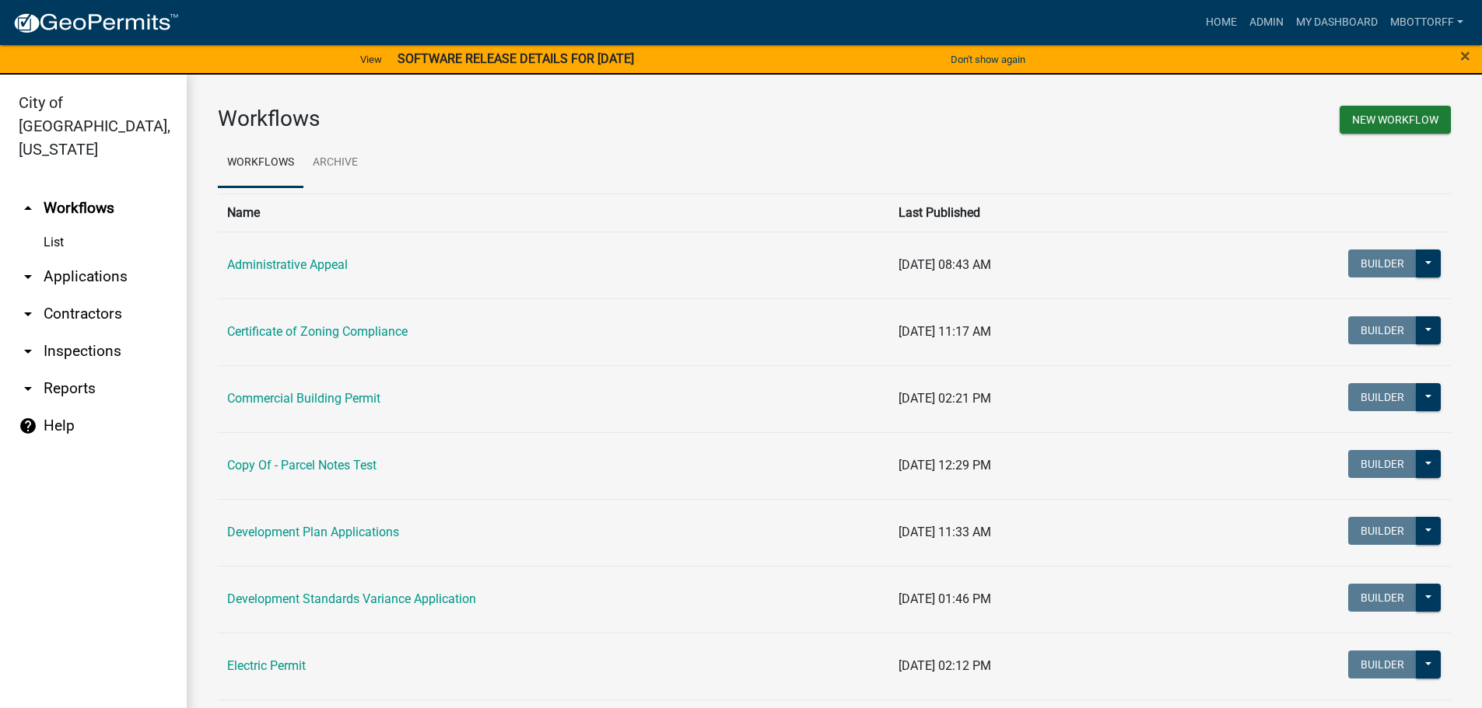
click at [85, 258] on link "arrow_drop_down Applications" at bounding box center [93, 276] width 187 height 37
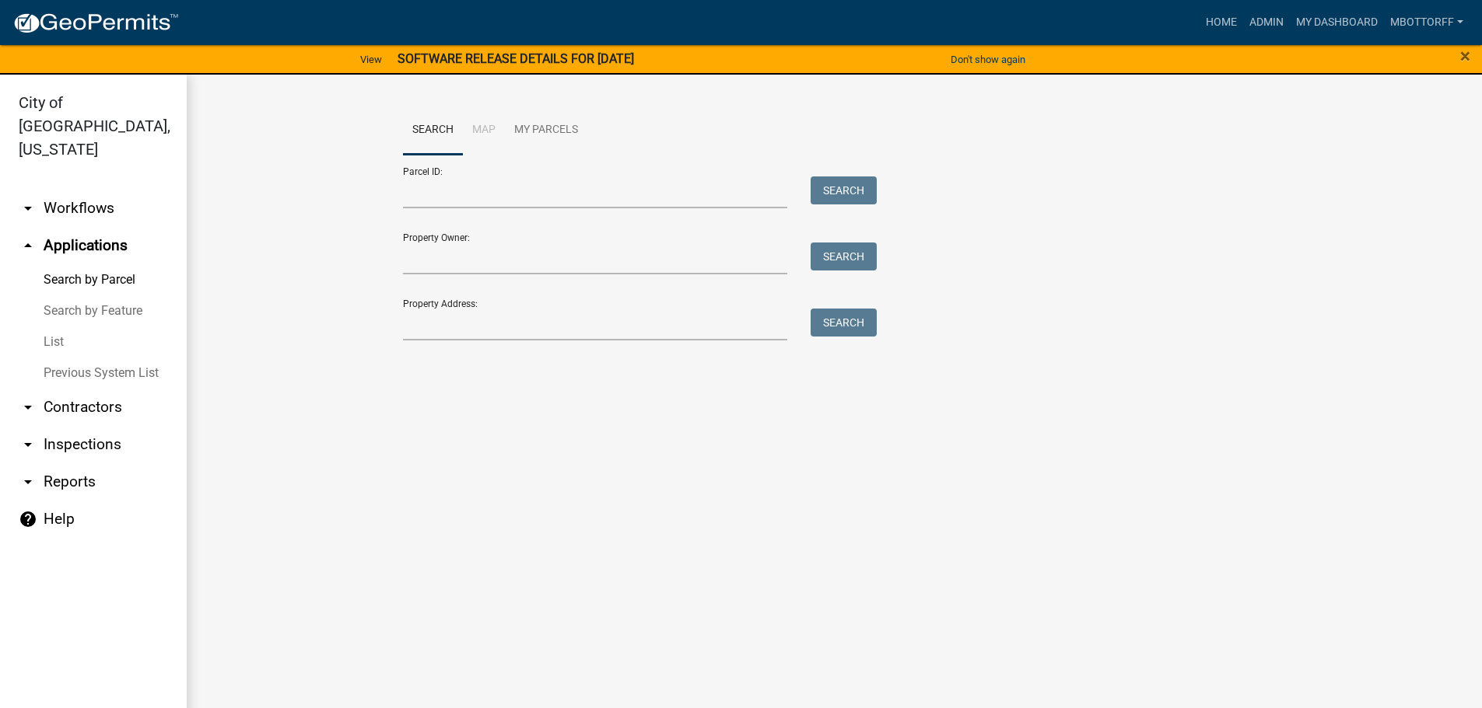
click at [74, 389] on link "arrow_drop_down Contractors" at bounding box center [93, 407] width 187 height 37
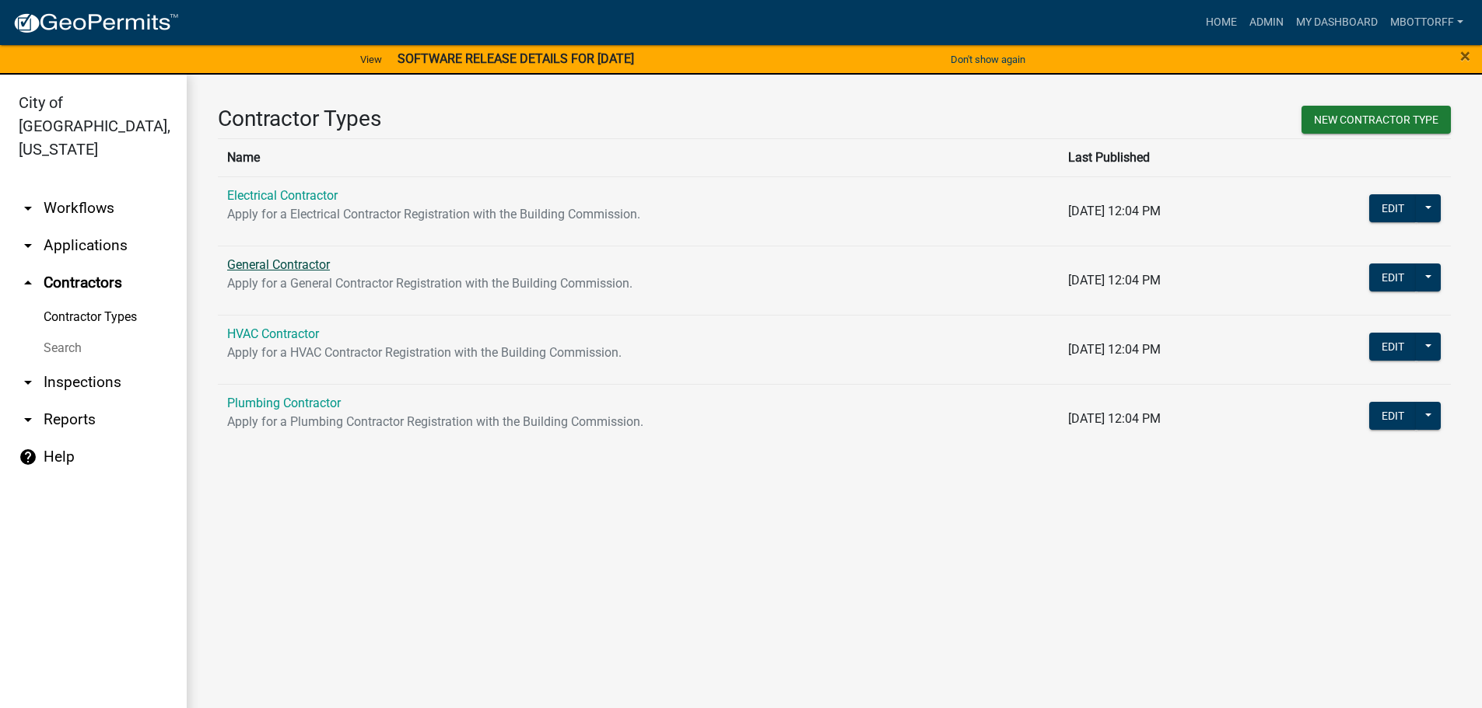
click at [260, 268] on link "General Contractor" at bounding box center [278, 264] width 103 height 15
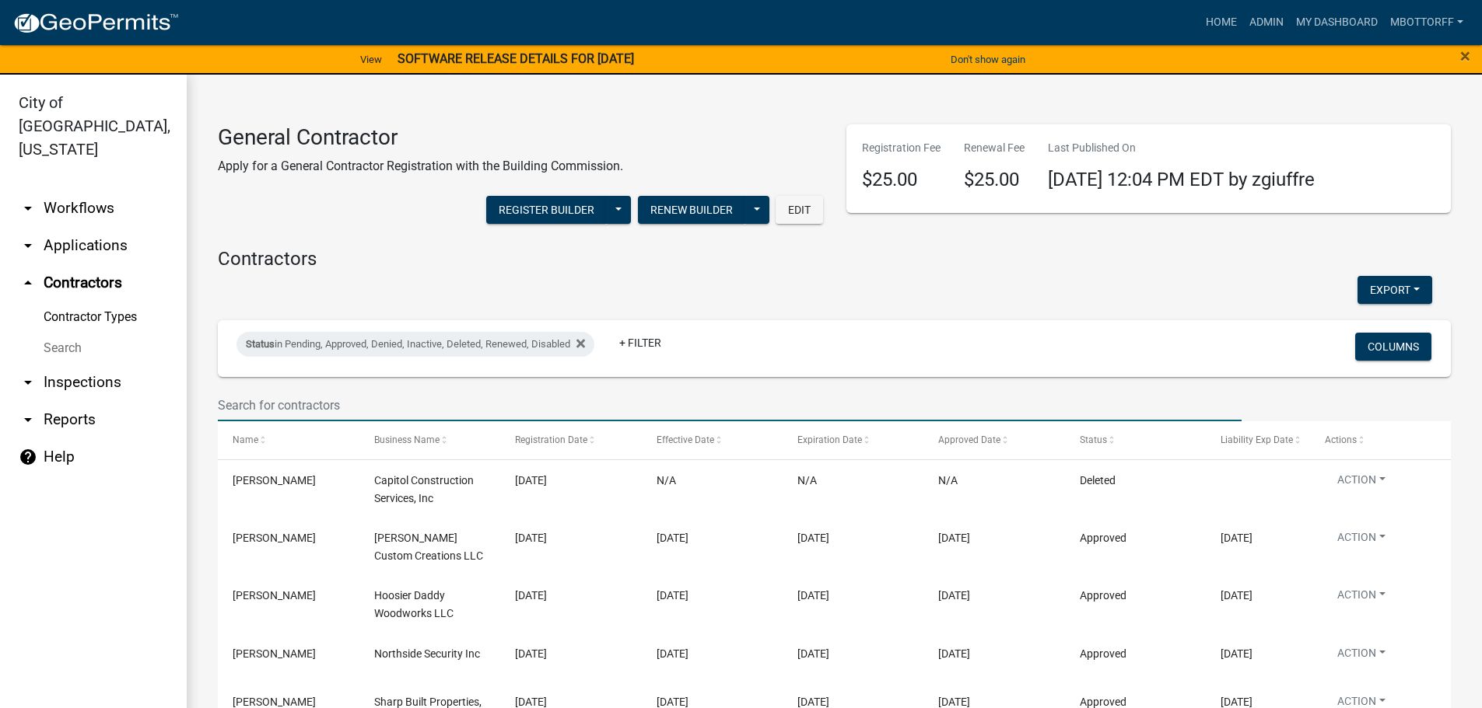
click at [237, 404] on input "text" at bounding box center [729, 406] width 1023 height 32
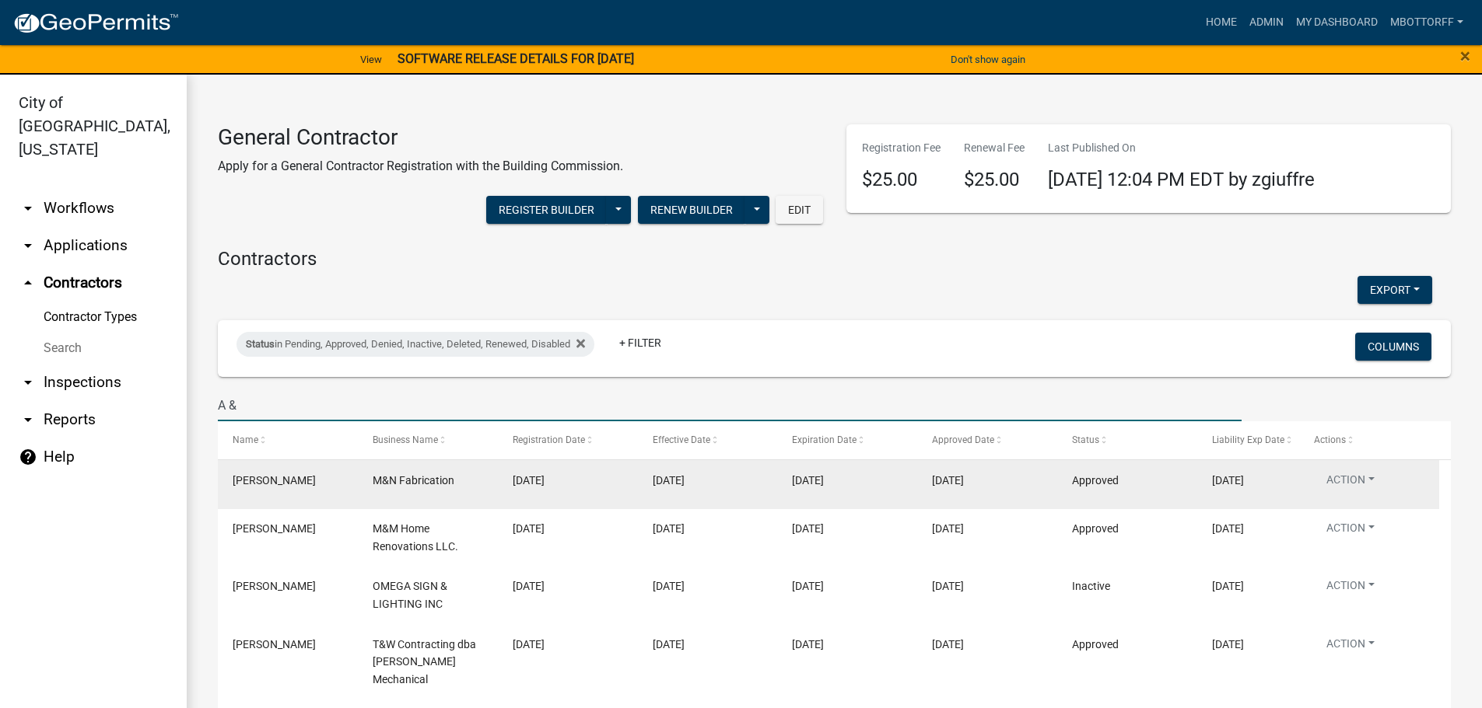
type input "A & A HOME"
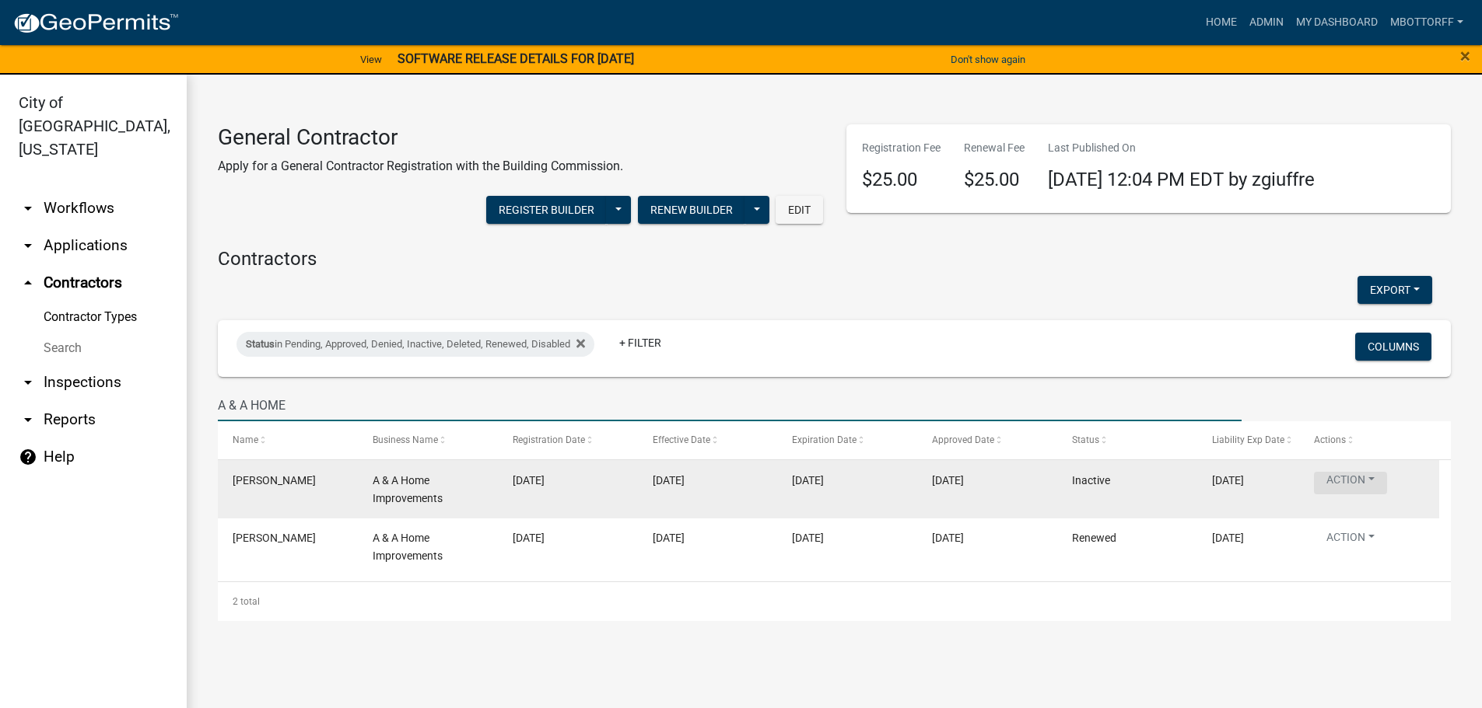
click at [1368, 478] on button "Action" at bounding box center [1350, 483] width 73 height 23
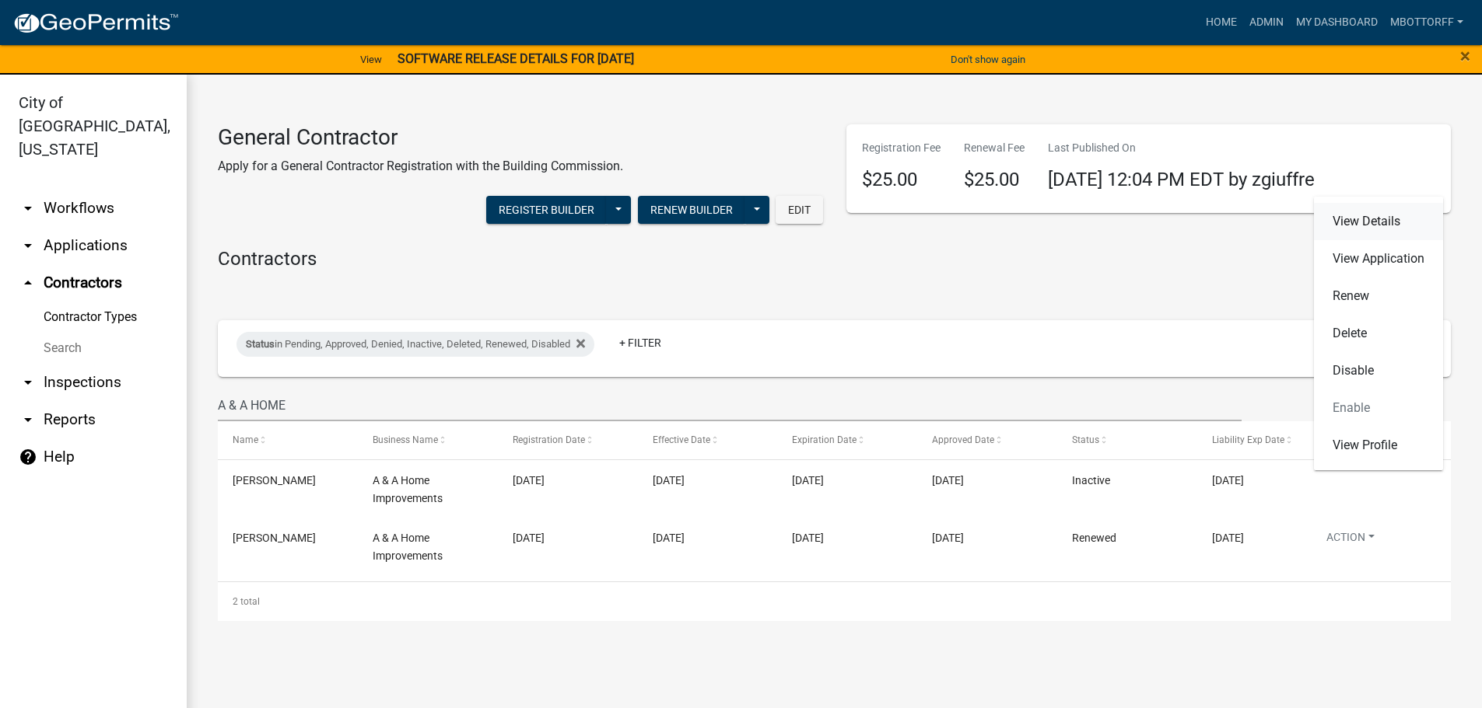
click at [1372, 221] on link "View Details" at bounding box center [1378, 221] width 129 height 37
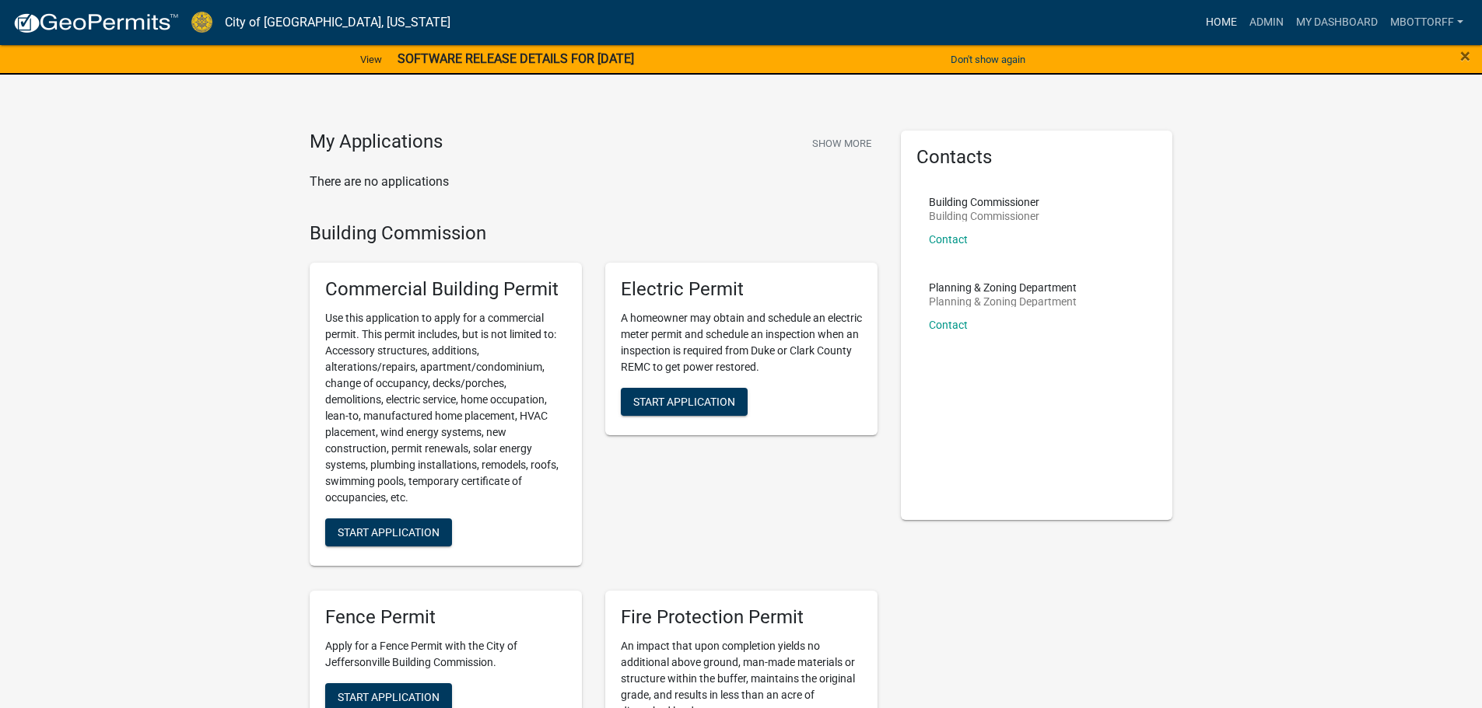
click at [1211, 25] on link "Home" at bounding box center [1221, 23] width 44 height 30
click at [1262, 20] on link "Admin" at bounding box center [1266, 23] width 47 height 30
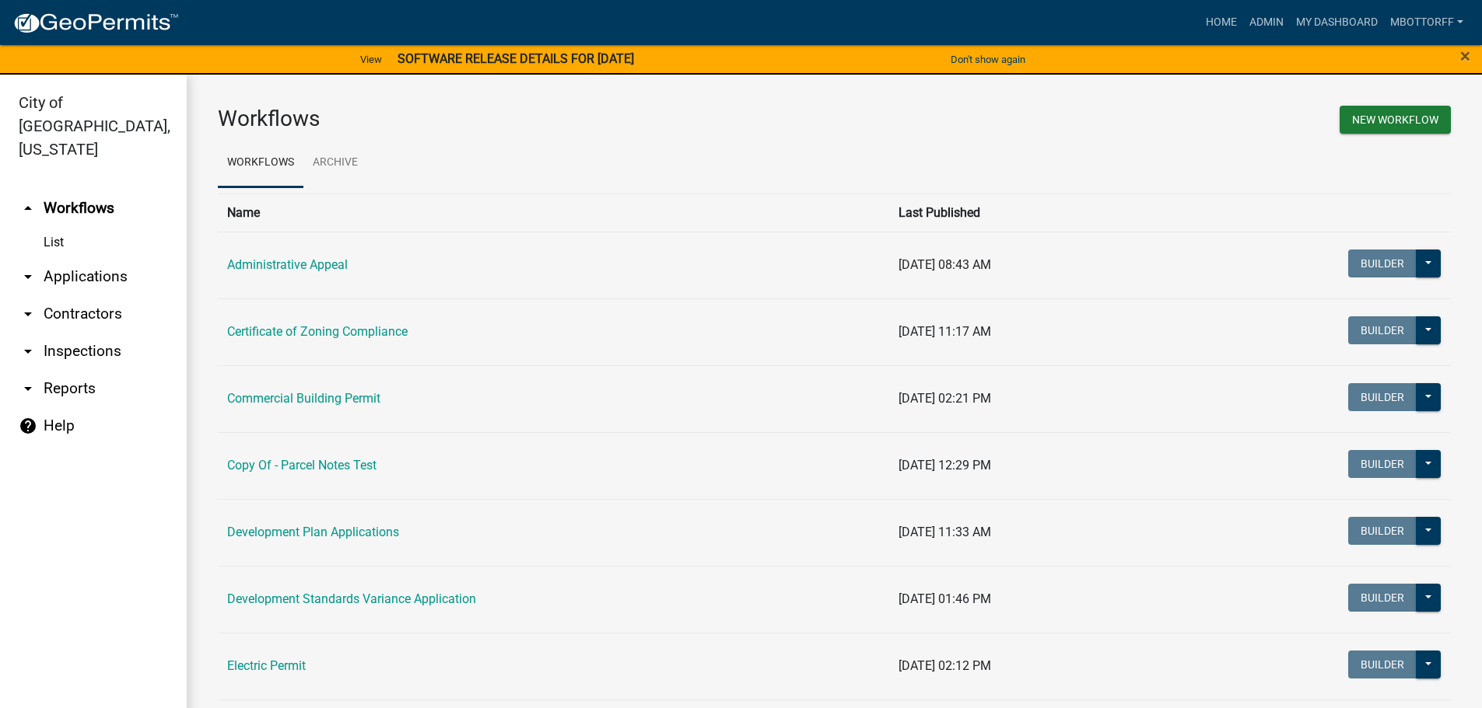
click at [71, 333] on link "arrow_drop_down Inspections" at bounding box center [93, 351] width 187 height 37
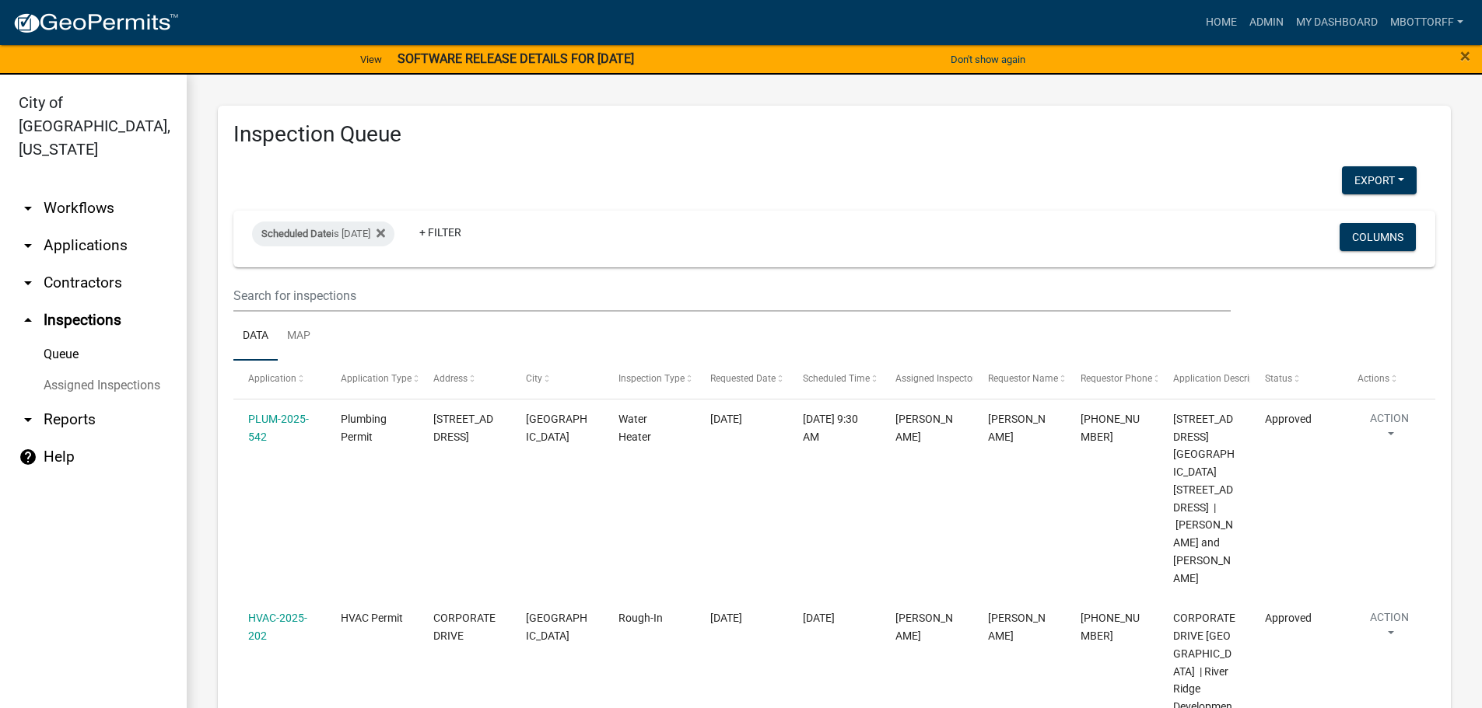
click at [152, 370] on link "Assigned Inspections" at bounding box center [93, 385] width 187 height 31
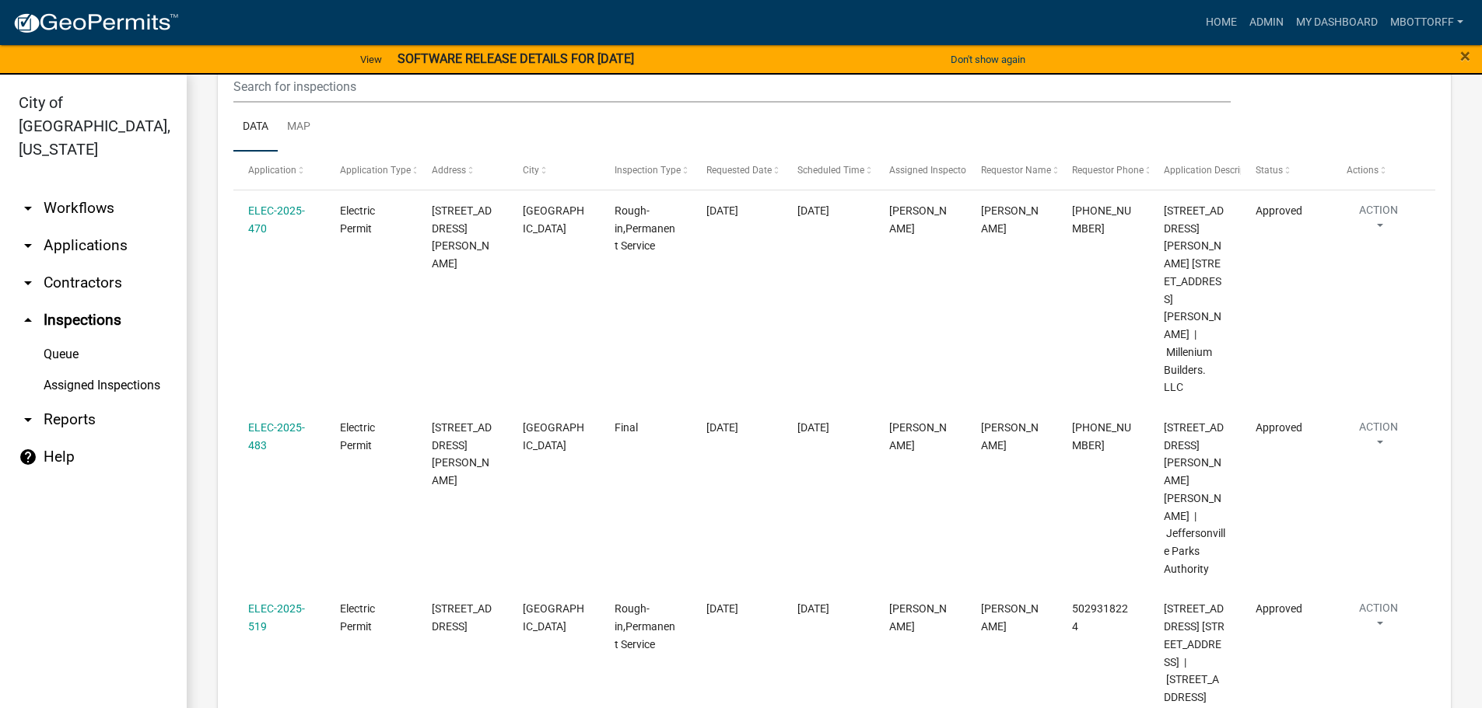
scroll to position [3811, 0]
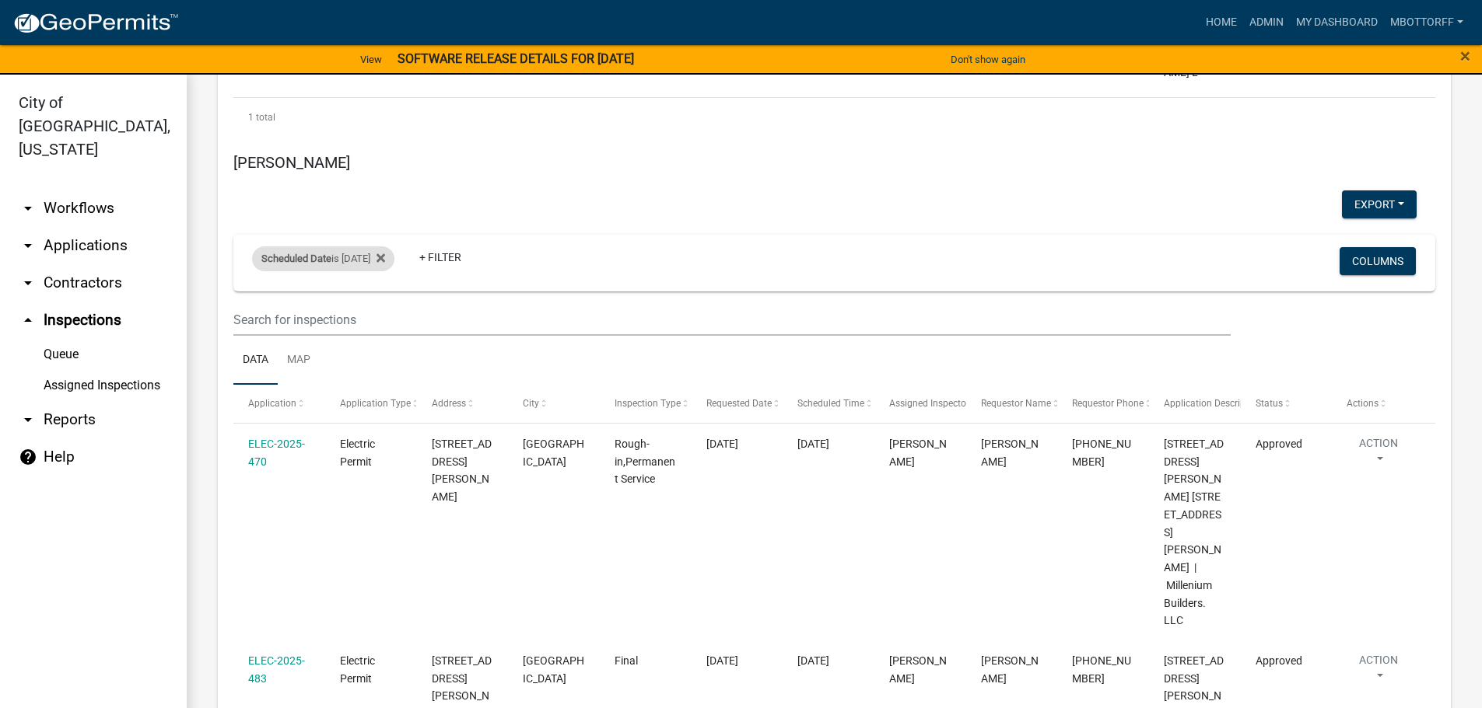
click at [372, 247] on div "Scheduled Date is 10/02/2025" at bounding box center [323, 259] width 142 height 25
click at [383, 297] on input "2025-10-02" at bounding box center [336, 299] width 109 height 32
type input "2025-10-08"
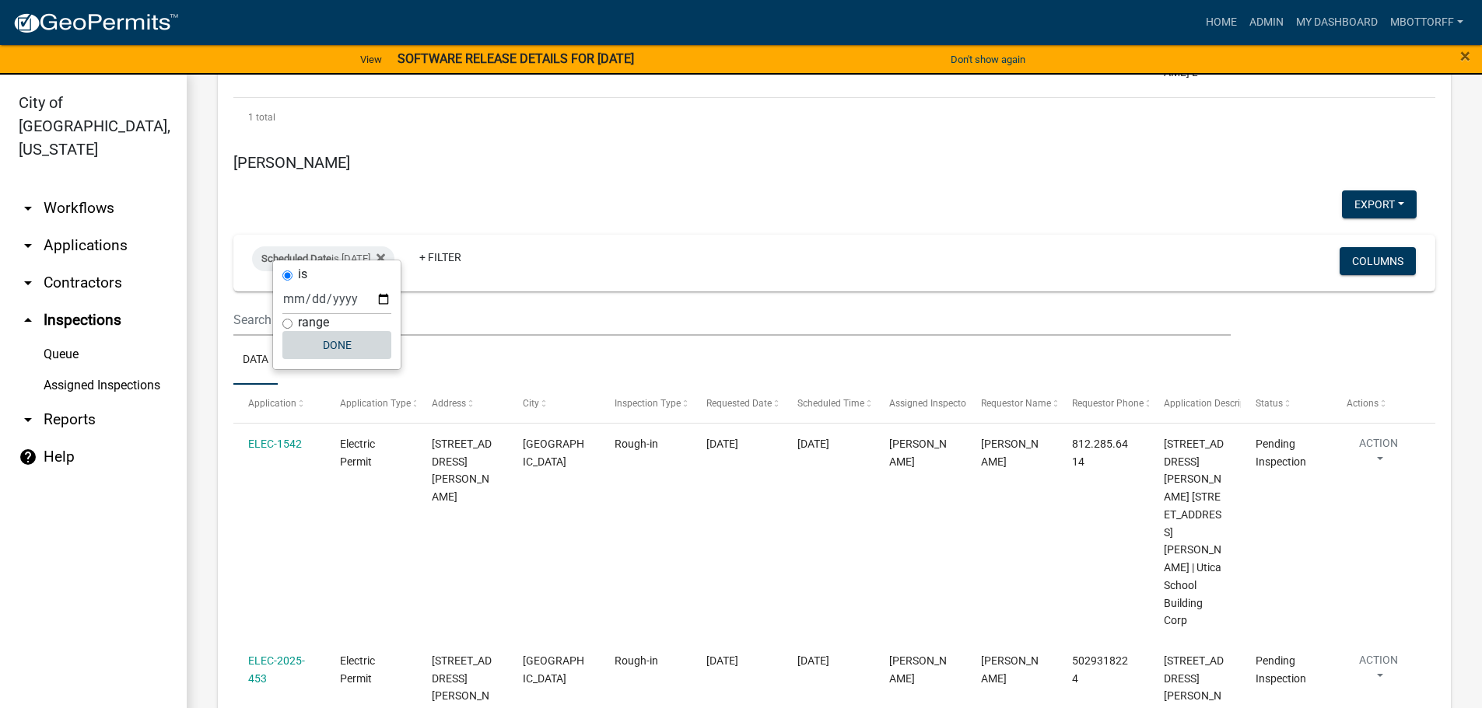
click at [335, 349] on button "Done" at bounding box center [336, 345] width 109 height 28
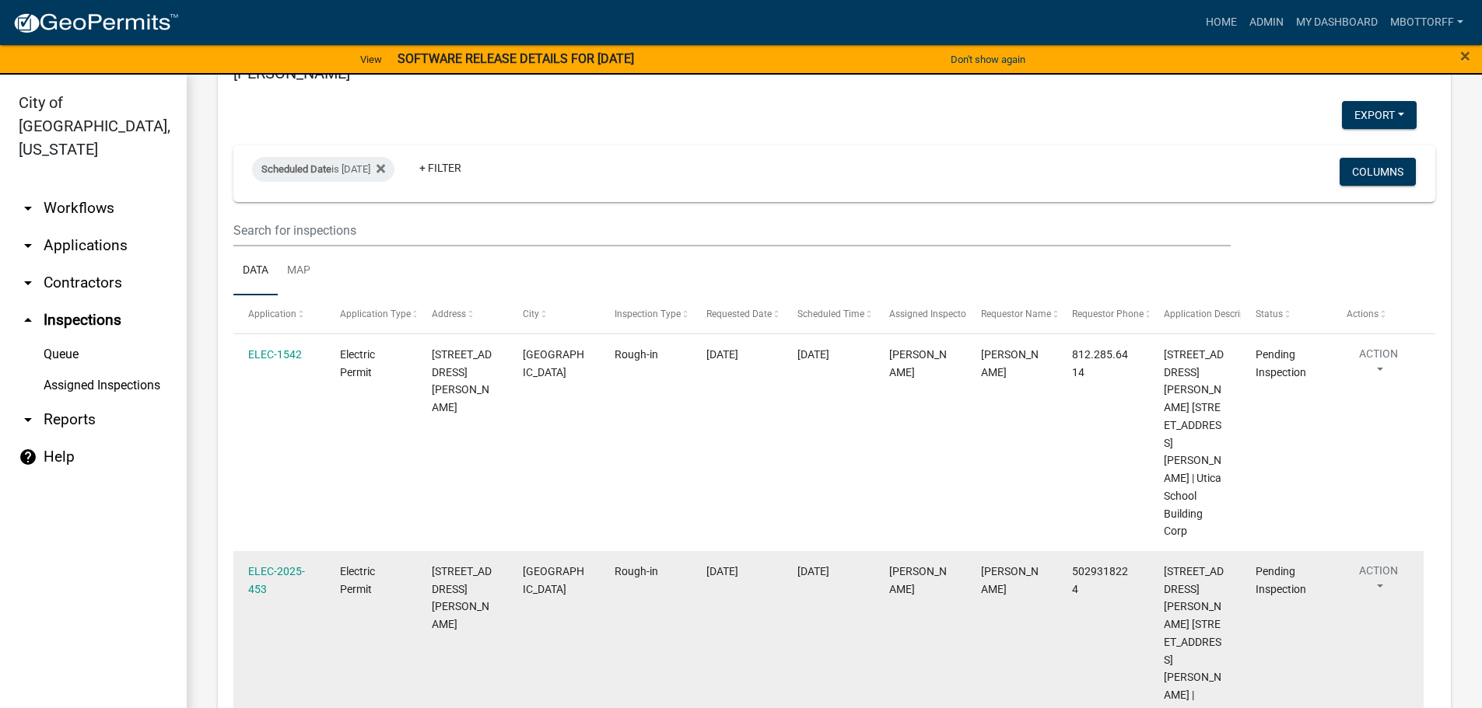
scroll to position [4044, 0]
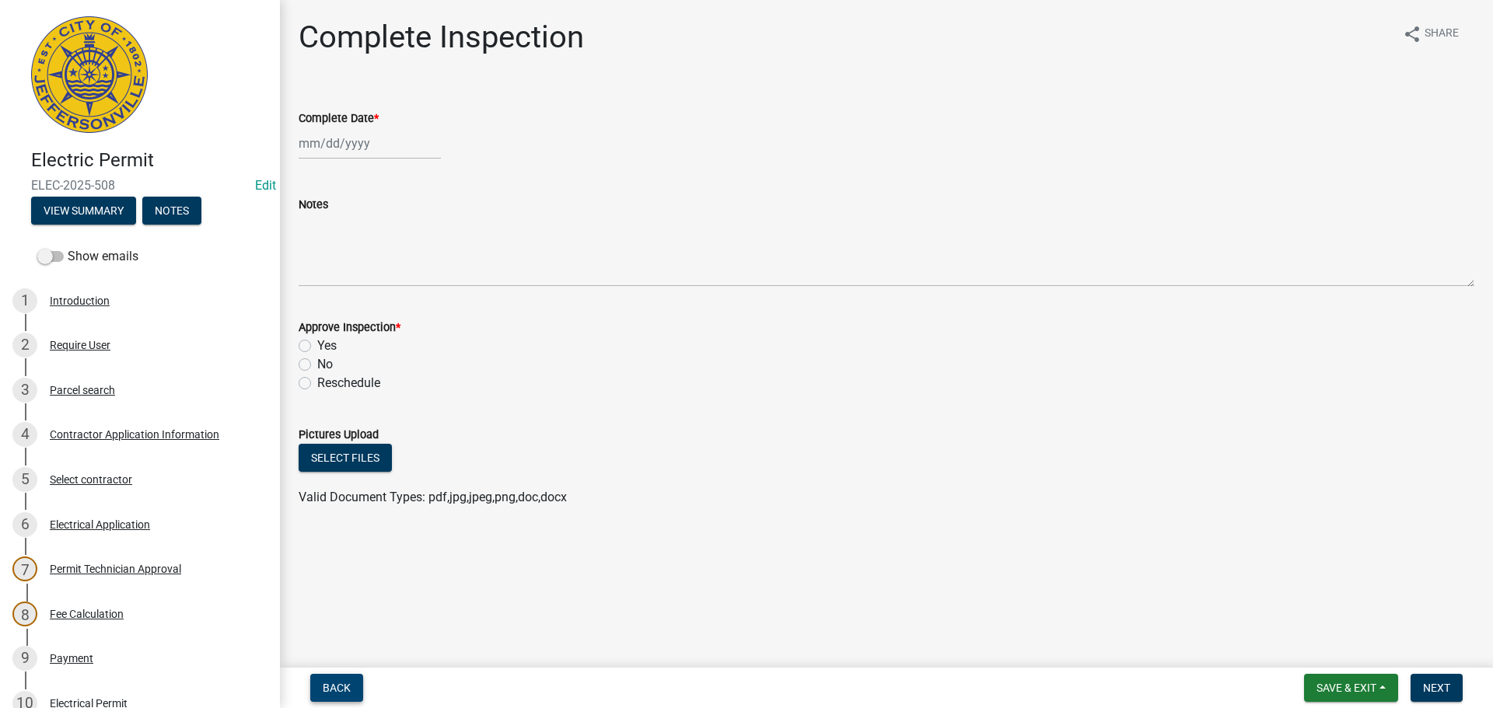
click at [327, 684] on span "Back" at bounding box center [337, 688] width 28 height 12
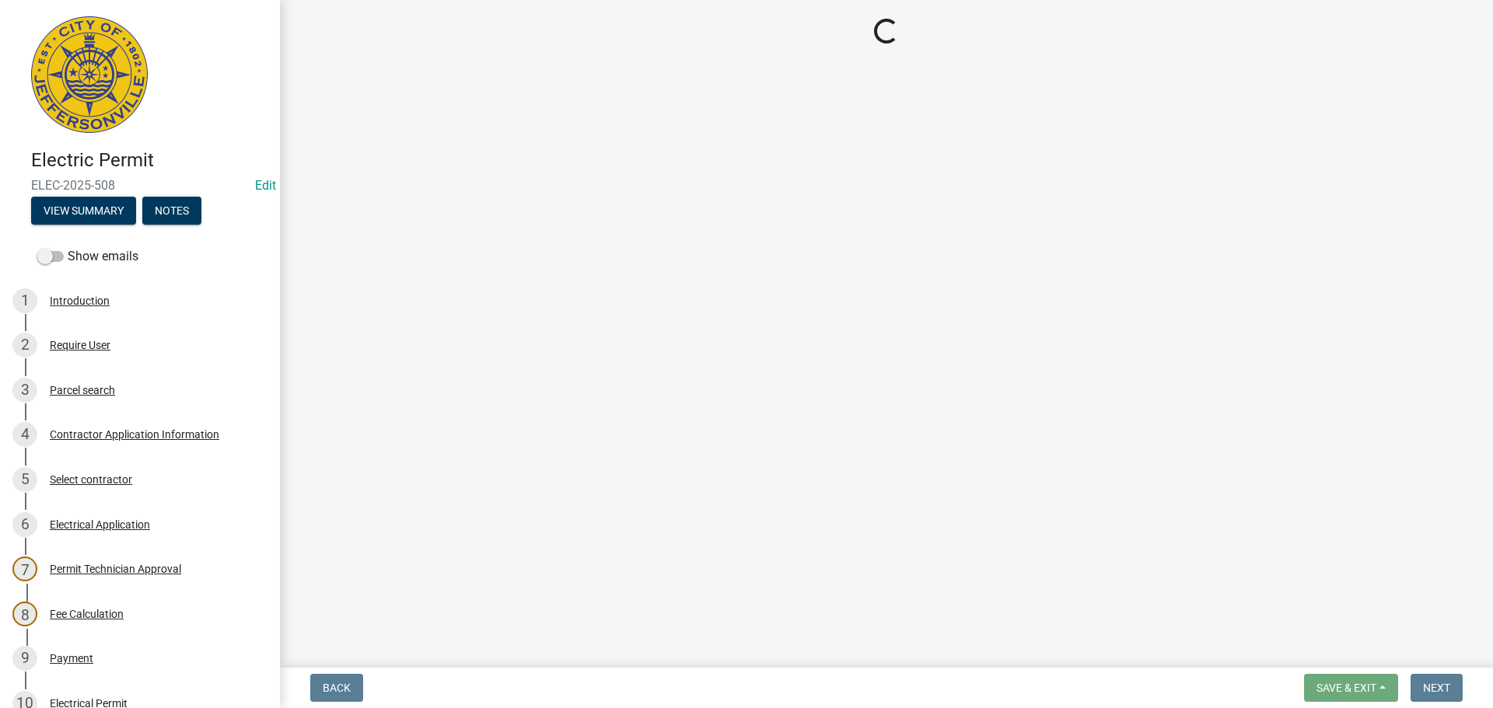
select select "36a8b8f0-2ef8-43e9-ae06-718f51af8d36"
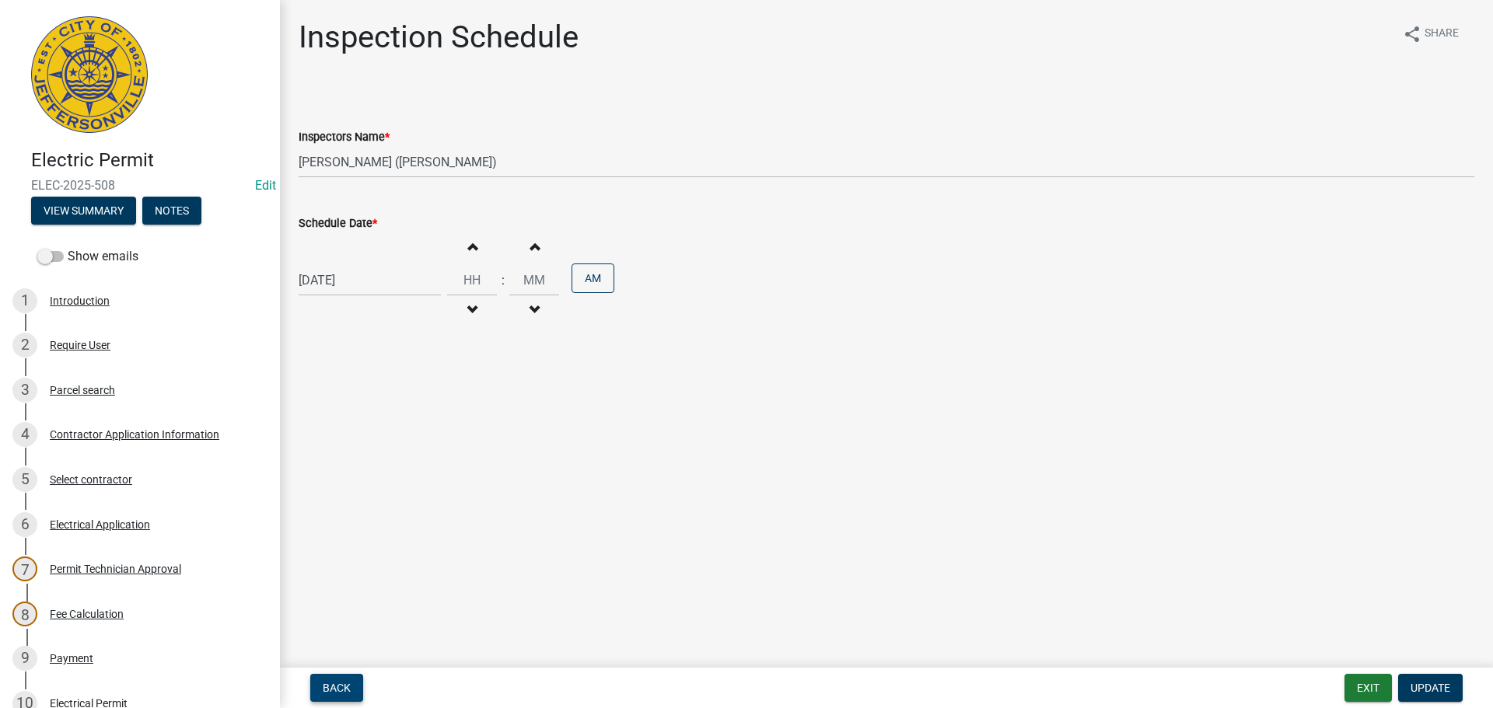
click at [327, 684] on span "Back" at bounding box center [337, 688] width 28 height 12
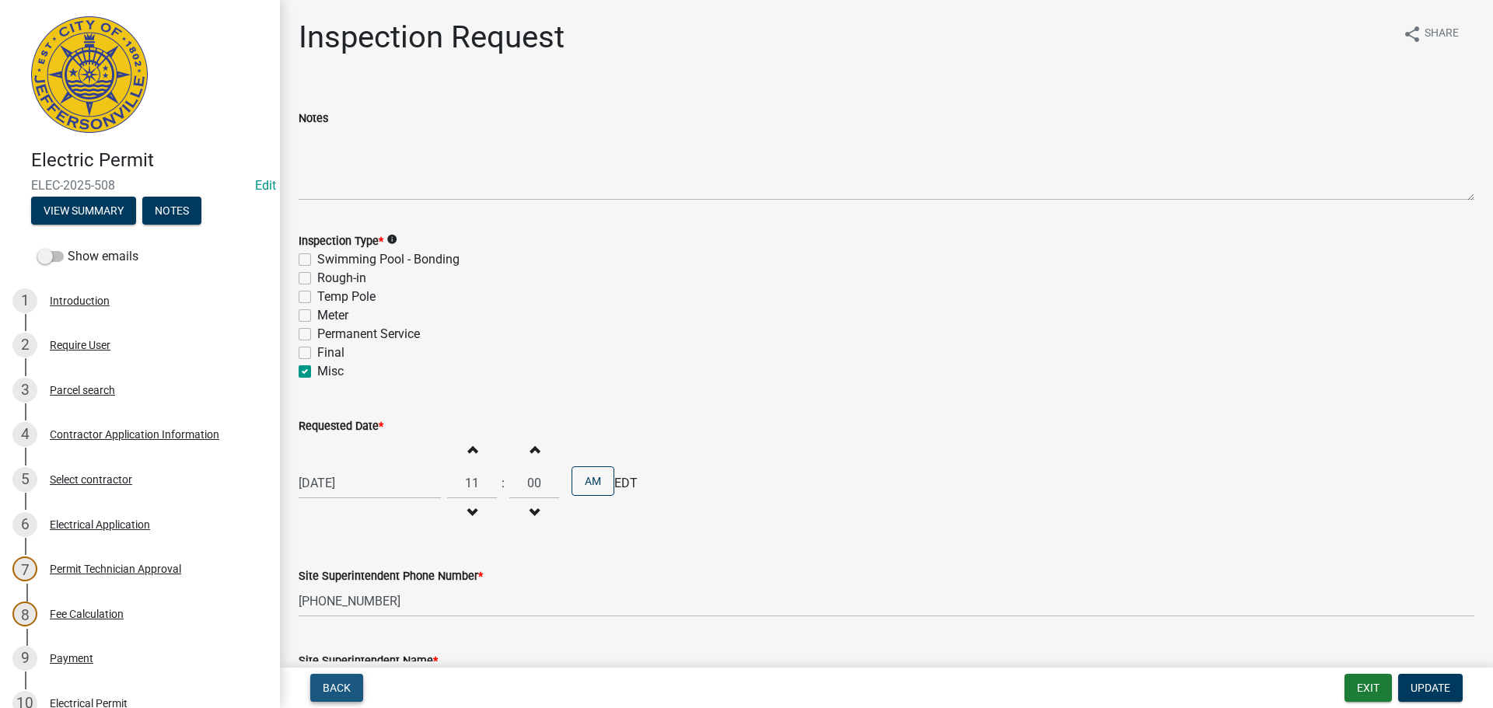
click at [327, 684] on span "Back" at bounding box center [337, 688] width 28 height 12
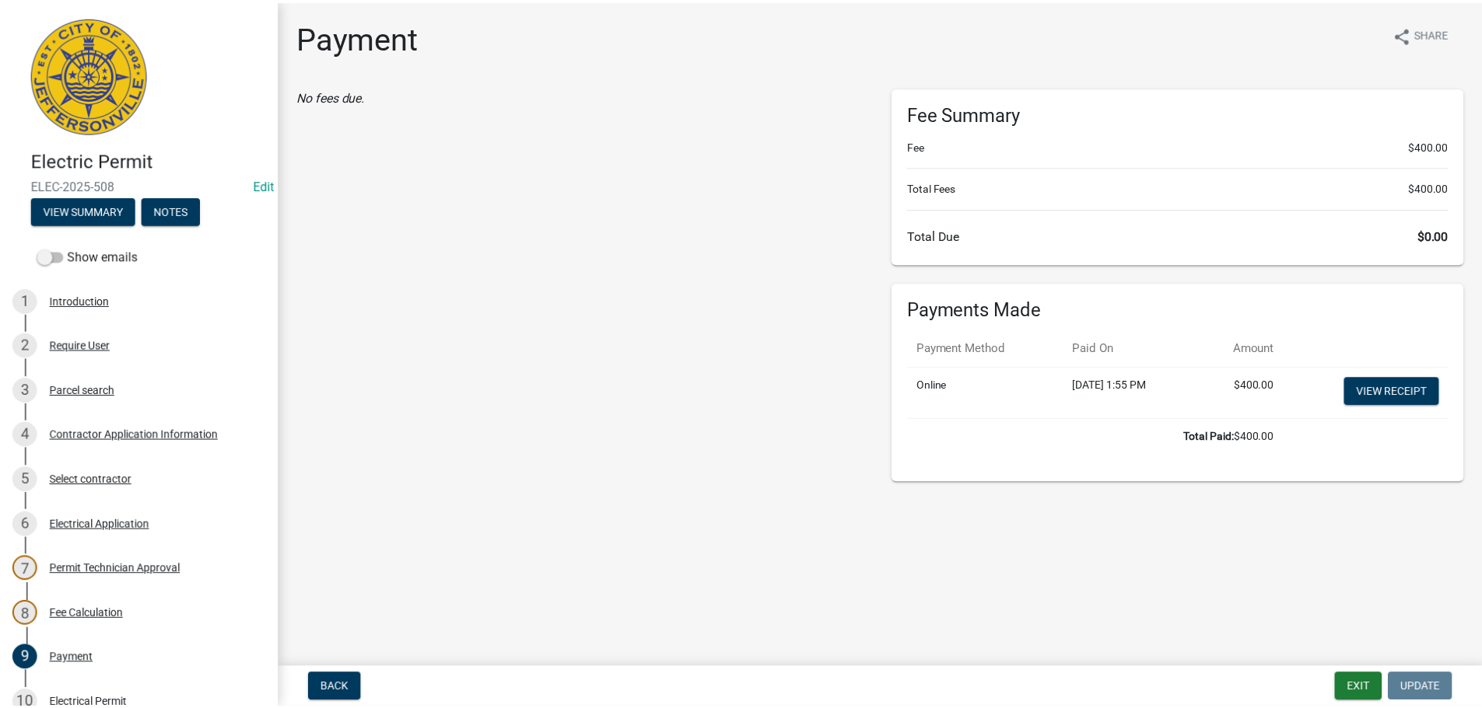
scroll to position [341, 0]
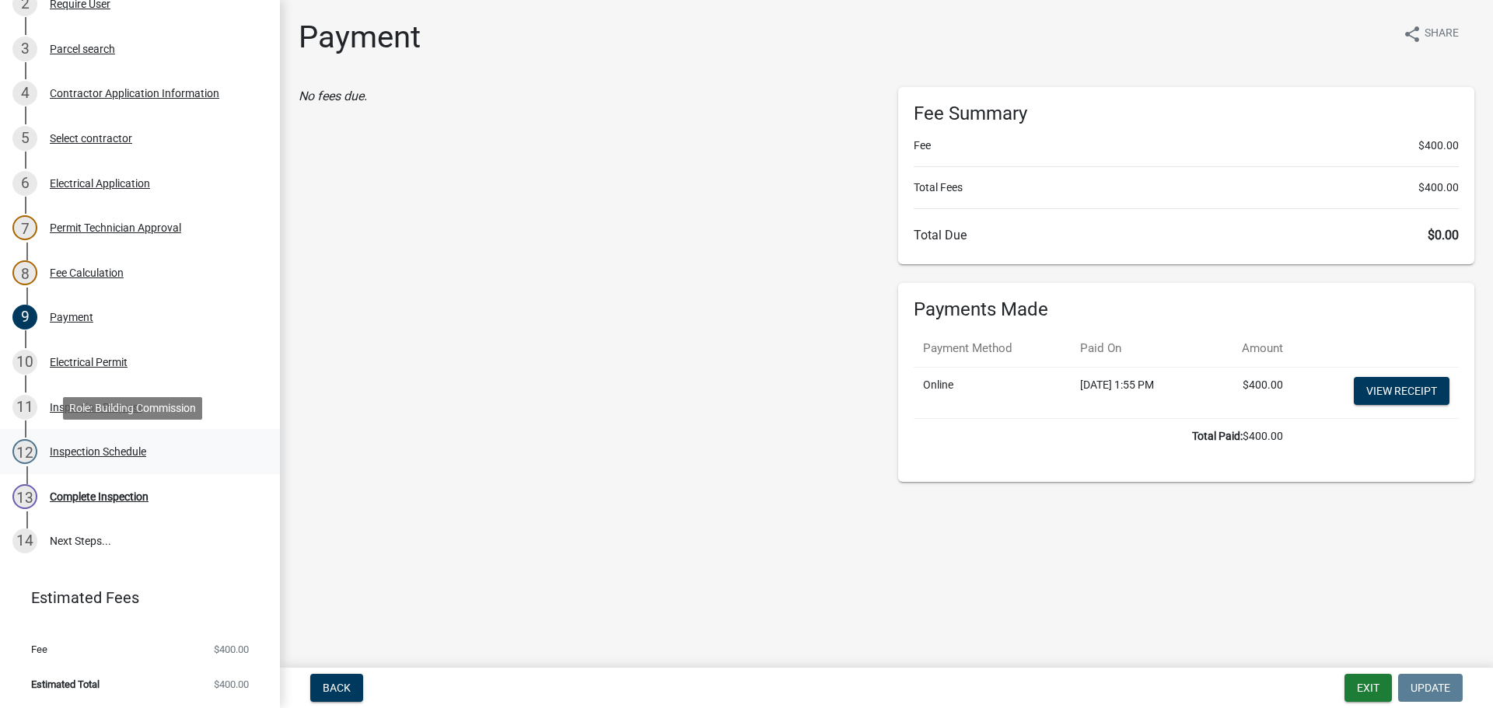
click at [91, 451] on div "Inspection Schedule" at bounding box center [98, 451] width 96 height 11
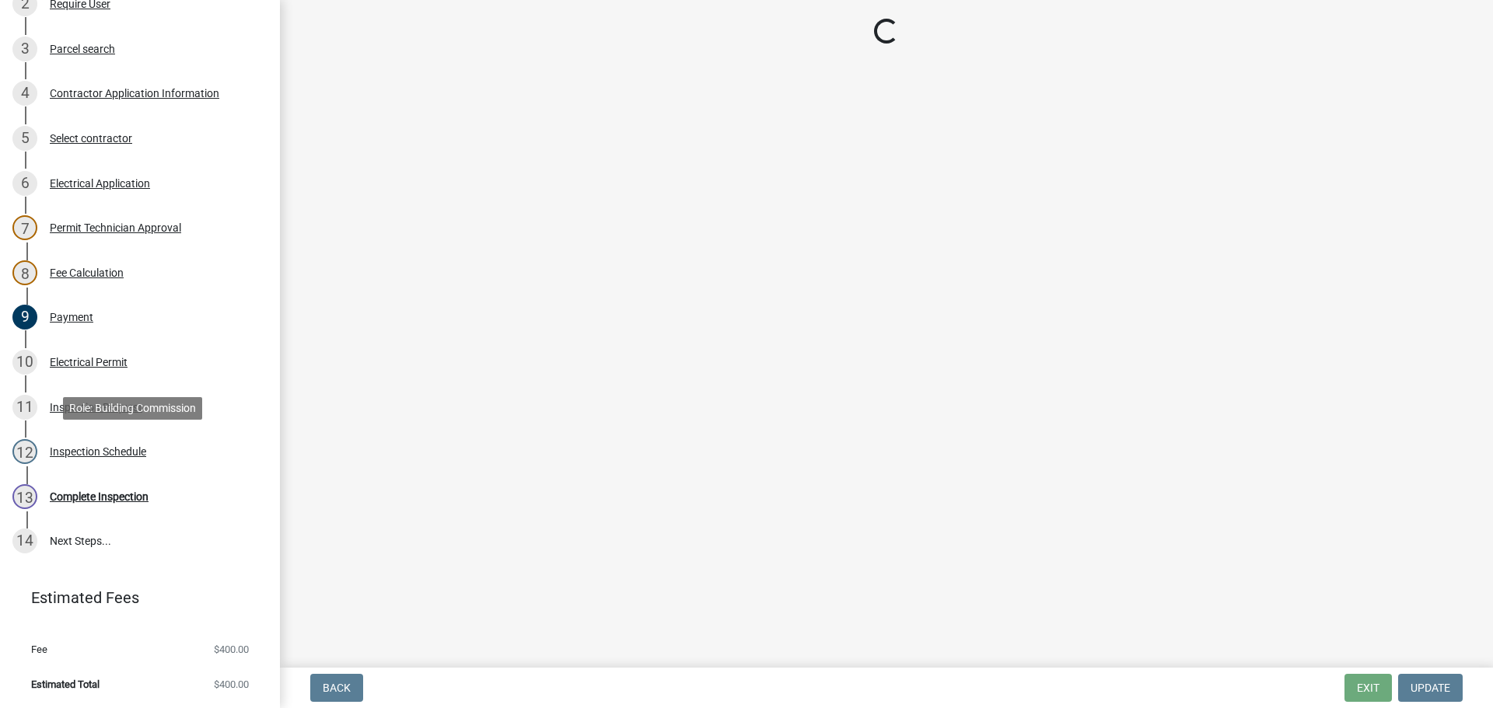
select select "36a8b8f0-2ef8-43e9-ae06-718f51af8d36"
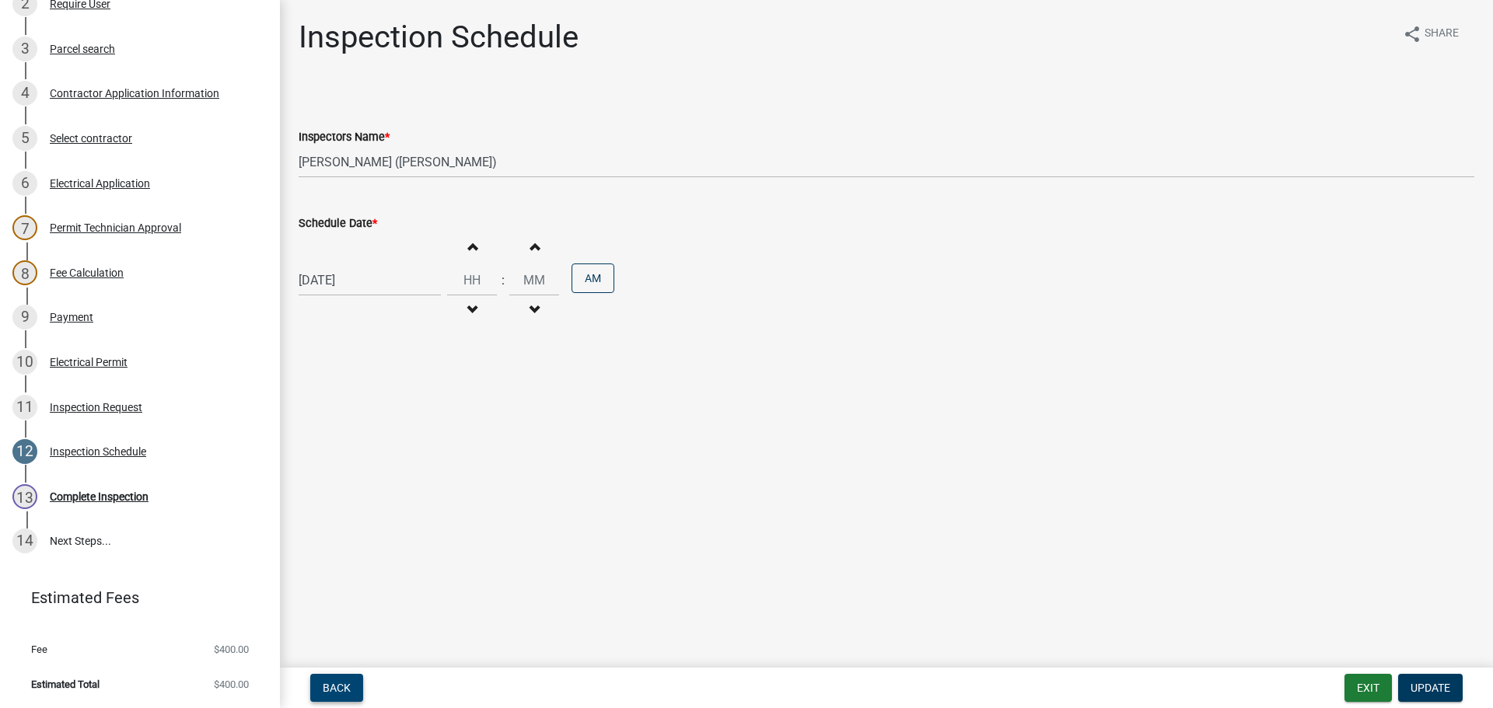
click at [327, 687] on span "Back" at bounding box center [337, 688] width 28 height 12
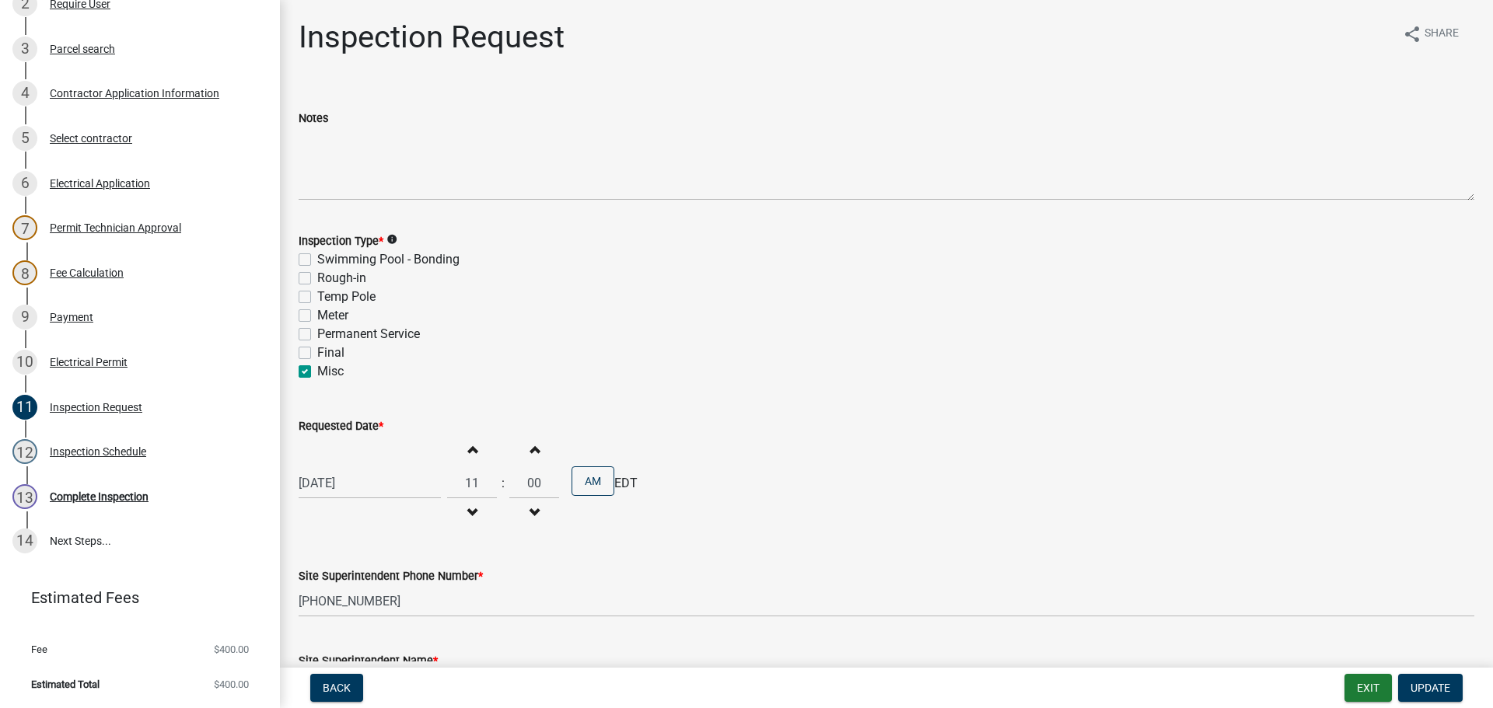
click at [317, 333] on label "Permanent Service" at bounding box center [368, 334] width 103 height 19
click at [317, 333] on input "Permanent Service" at bounding box center [322, 330] width 10 height 10
checkbox input "true"
checkbox input "false"
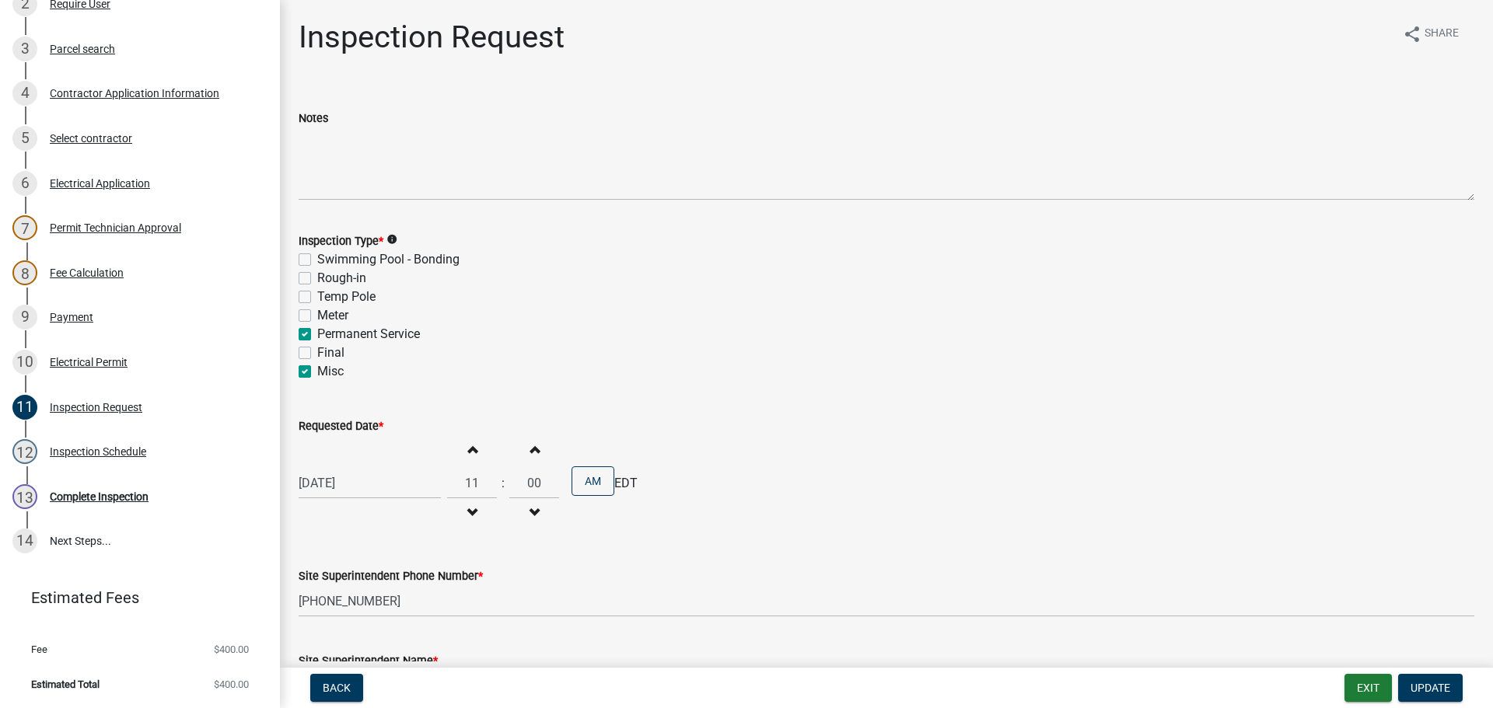
checkbox input "false"
checkbox input "true"
checkbox input "false"
click at [317, 372] on label "Misc" at bounding box center [330, 371] width 26 height 19
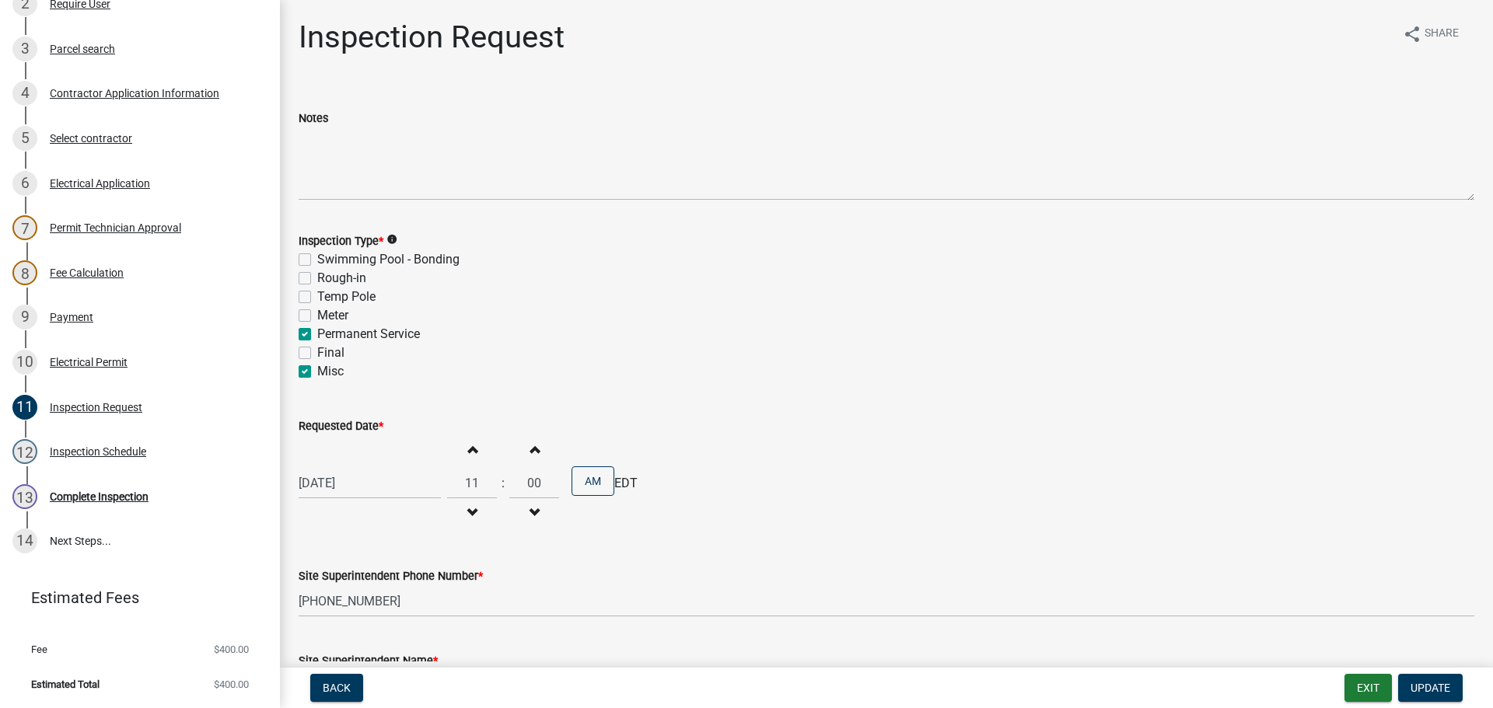
click at [317, 372] on input "Misc" at bounding box center [322, 367] width 10 height 10
checkbox input "false"
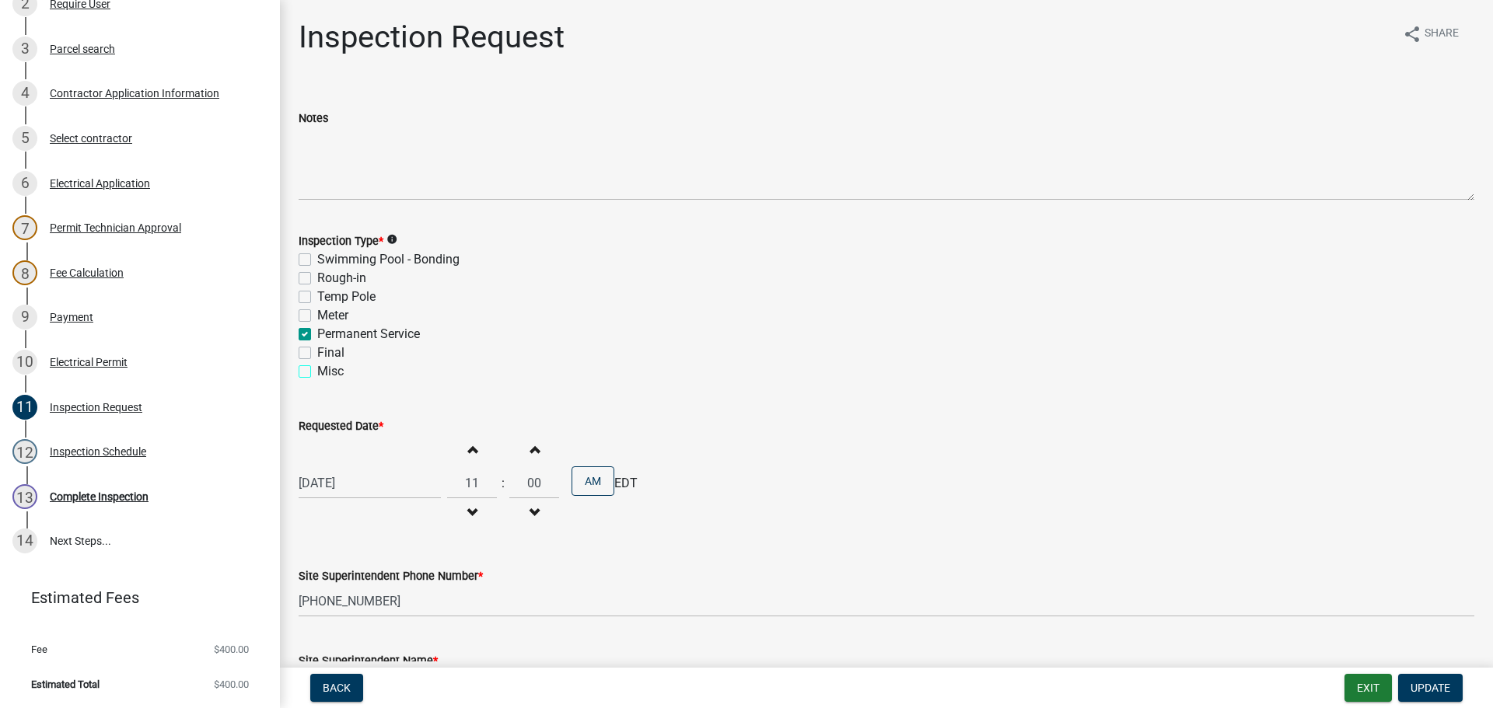
checkbox input "false"
checkbox input "true"
checkbox input "false"
click at [1427, 687] on span "Update" at bounding box center [1431, 688] width 40 height 12
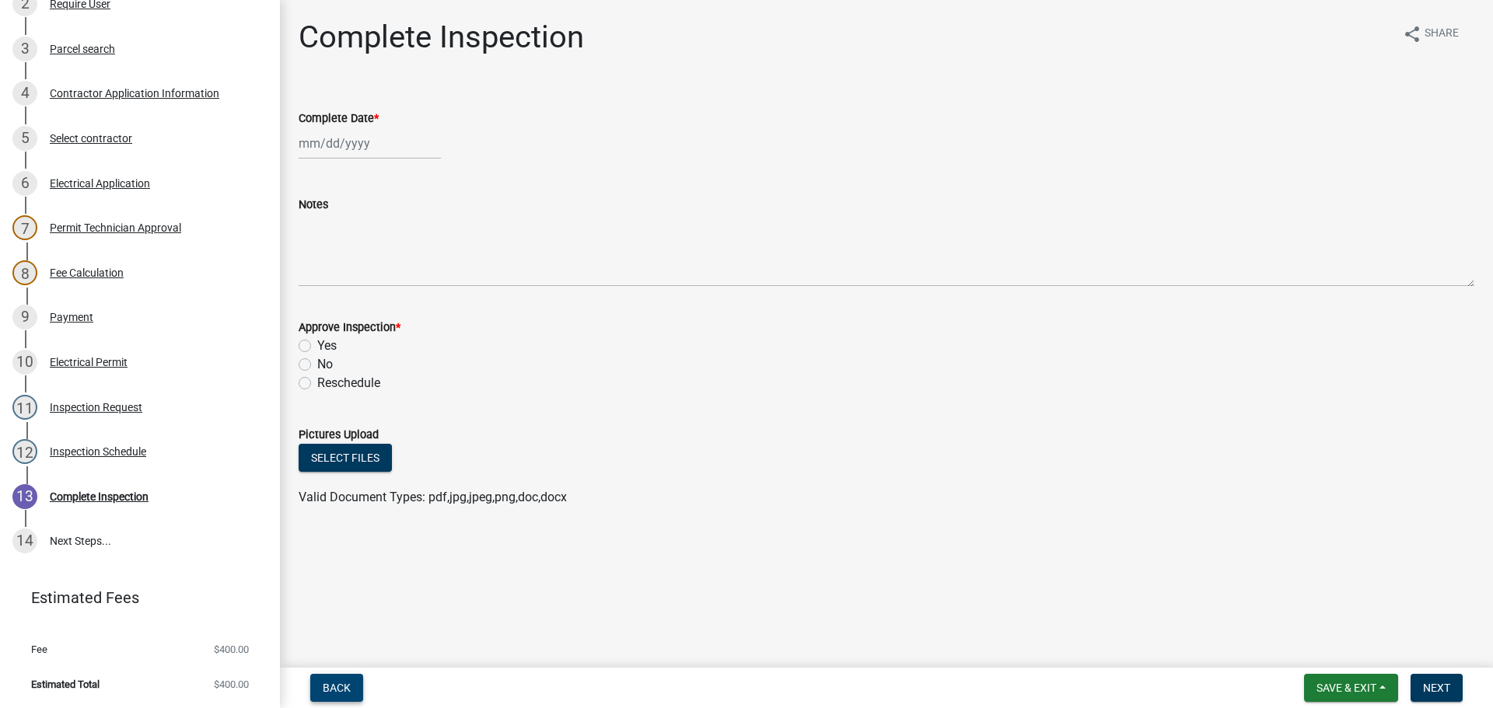
click at [336, 694] on span "Back" at bounding box center [337, 688] width 28 height 12
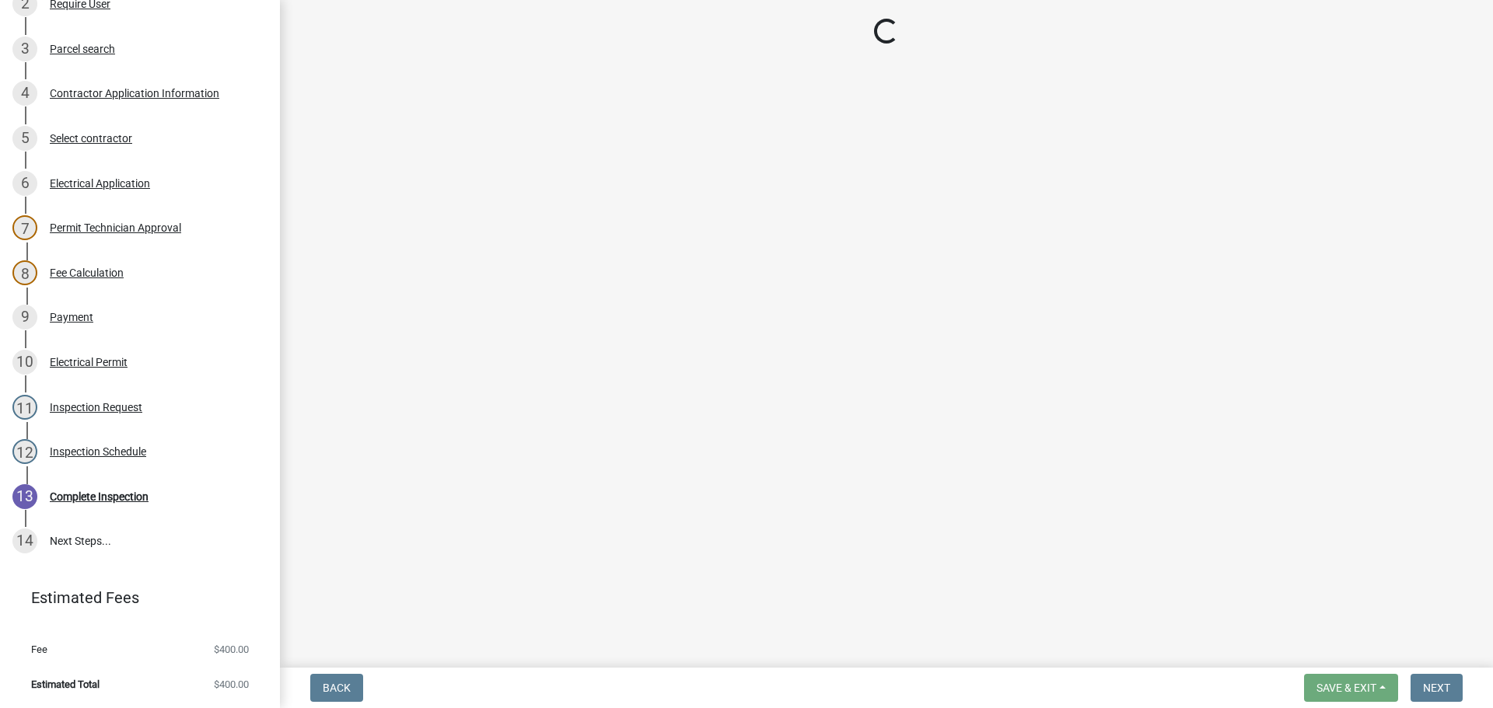
select select "36a8b8f0-2ef8-43e9-ae06-718f51af8d36"
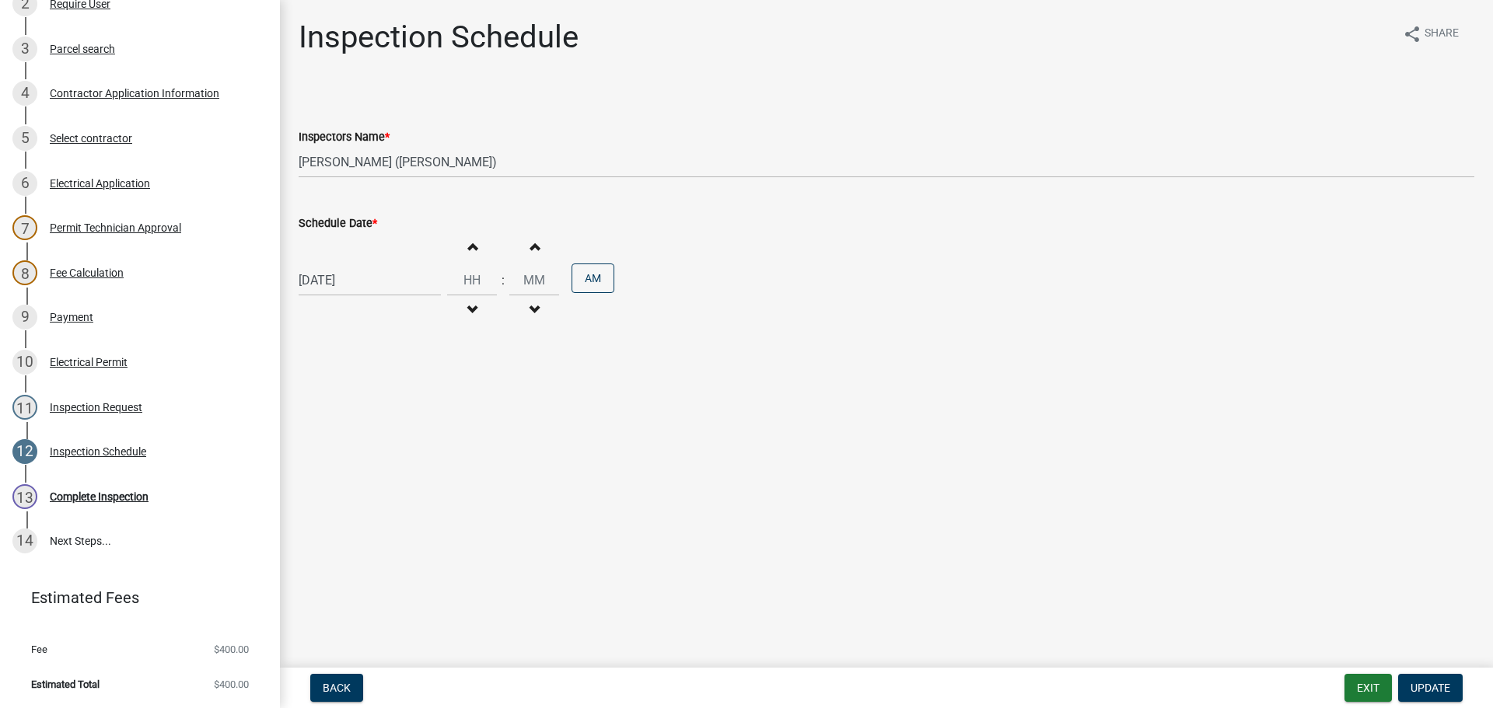
select select "10"
select select "2025"
click at [324, 285] on div "[DATE] [PERSON_NAME] Apr May Jun [DATE] Aug Sep Oct Nov [DATE] 1526 1527 1528 1…" at bounding box center [370, 280] width 142 height 32
click at [339, 390] on div "7" at bounding box center [339, 388] width 25 height 25
type input "[DATE]"
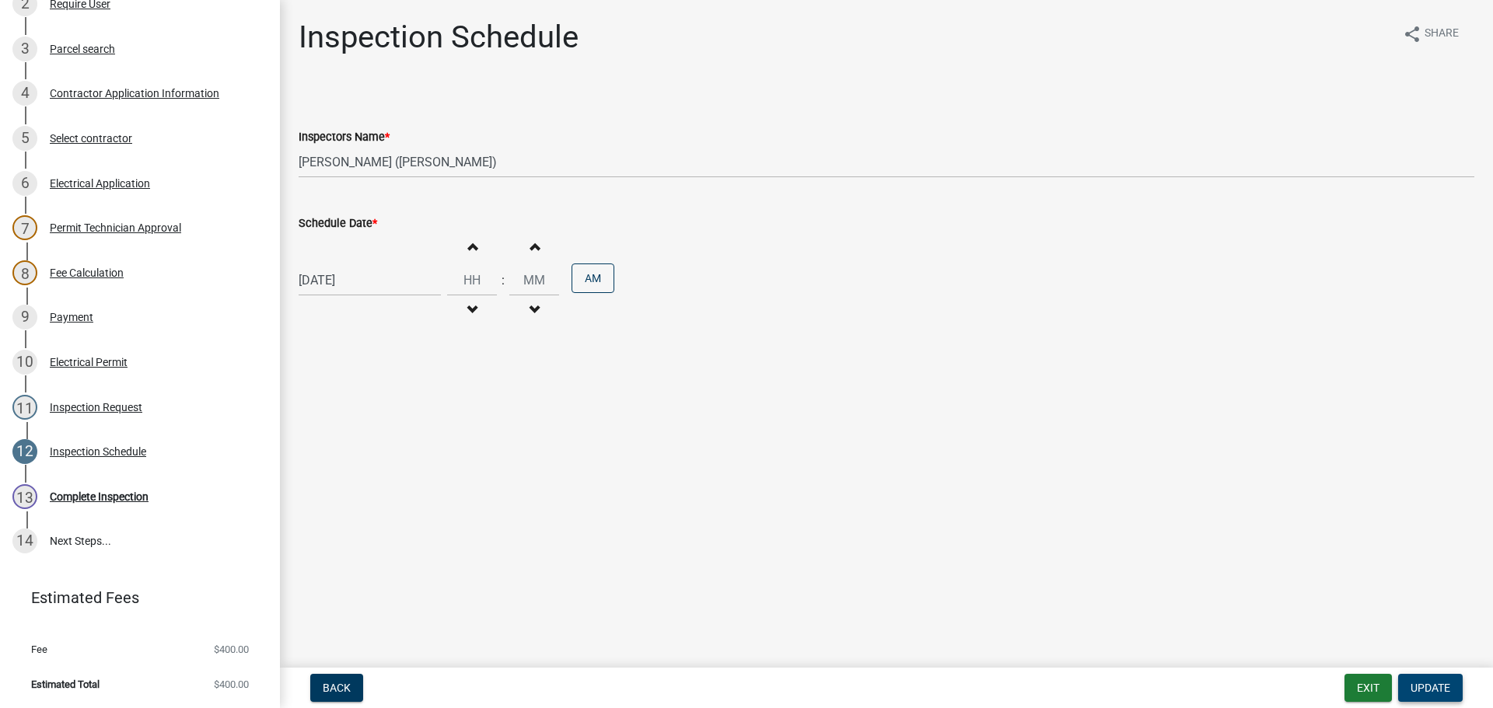
click at [1421, 687] on span "Update" at bounding box center [1431, 688] width 40 height 12
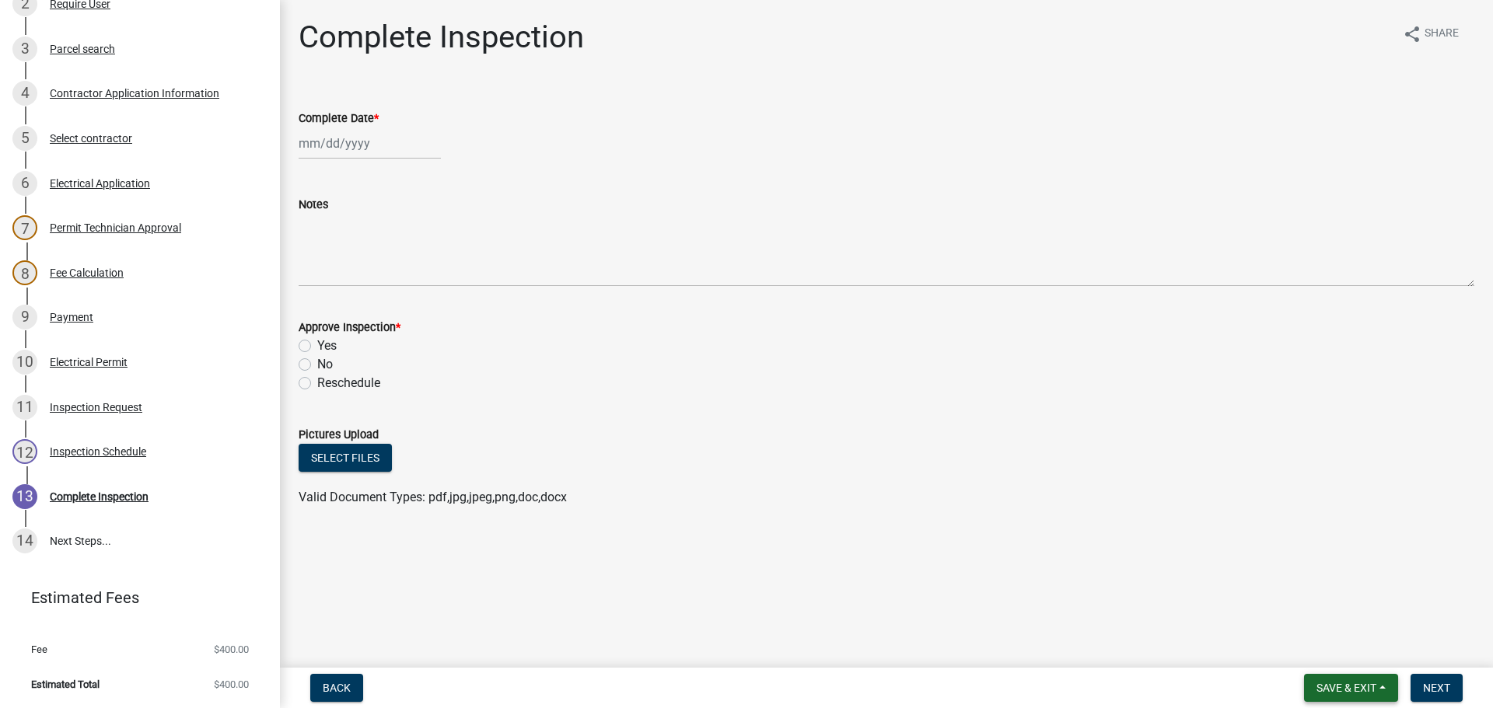
click at [1327, 680] on button "Save & Exit" at bounding box center [1351, 688] width 94 height 28
click at [1327, 646] on button "Save & Exit" at bounding box center [1336, 647] width 124 height 37
